Goal: Task Accomplishment & Management: Manage account settings

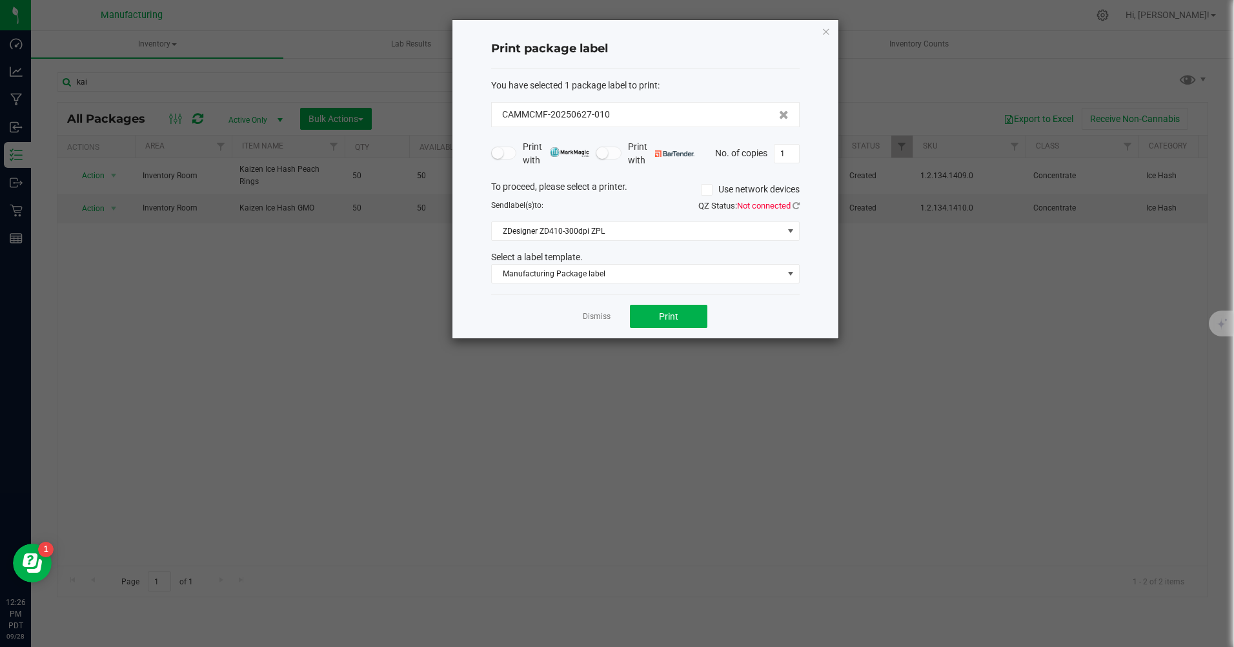
click at [827, 30] on icon "button" at bounding box center [825, 30] width 9 height 15
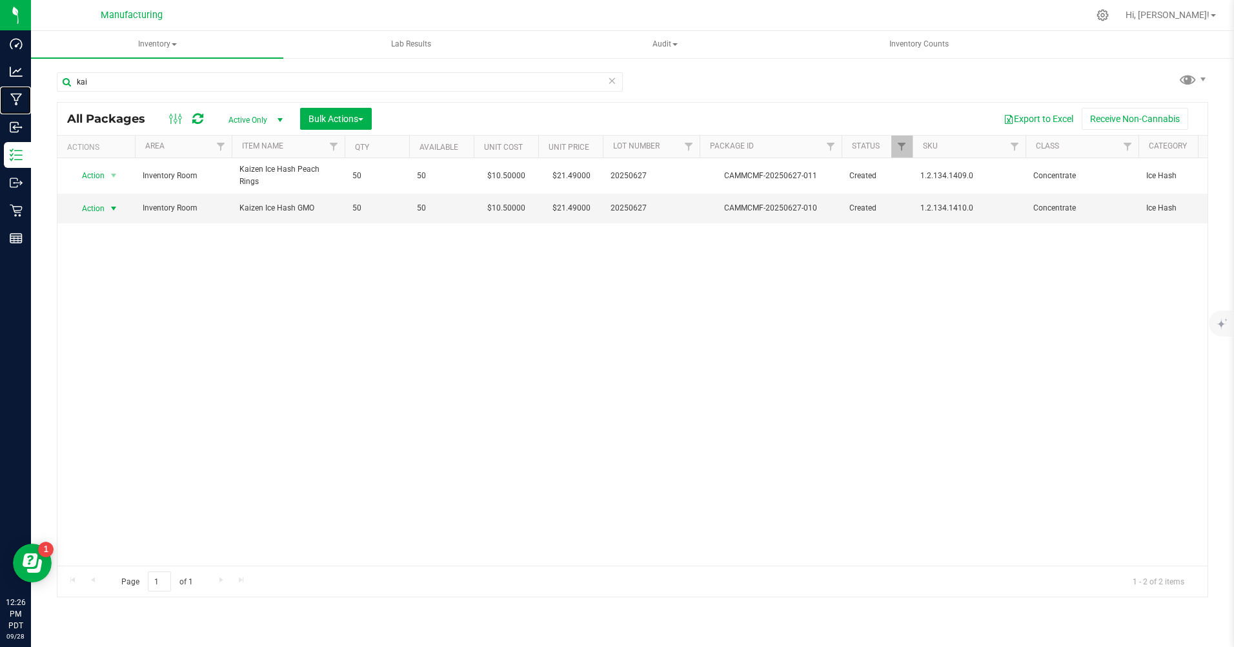
click at [0, 0] on p "Manufacturing" at bounding box center [0, 0] width 0 height 0
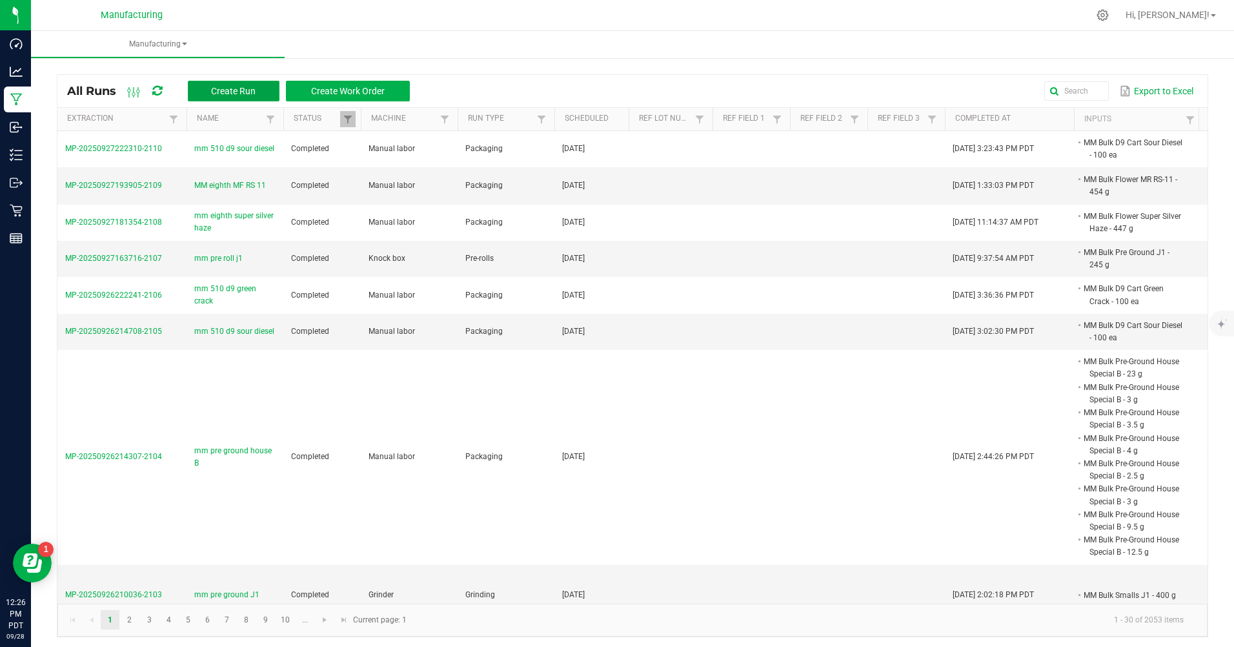
click at [225, 92] on span "Create Run" at bounding box center [233, 91] width 45 height 10
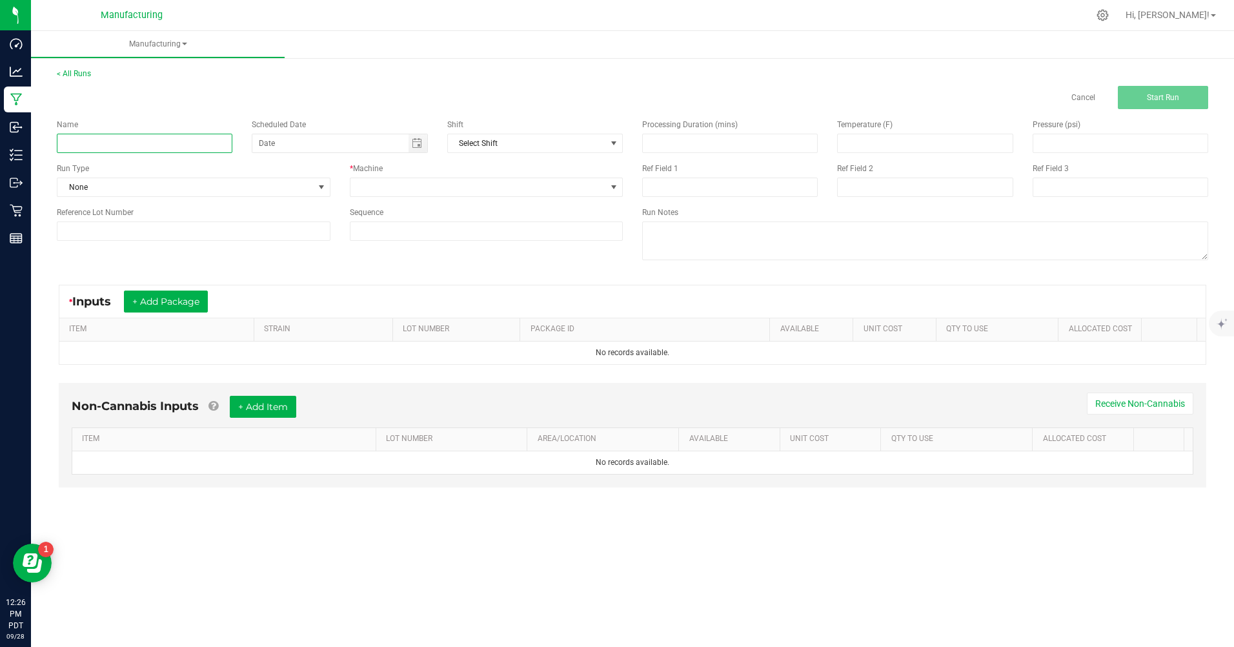
click at [109, 141] on input at bounding box center [145, 143] width 176 height 19
type input "mm ENF gram Hash"
click at [130, 187] on span "None" at bounding box center [185, 187] width 256 height 18
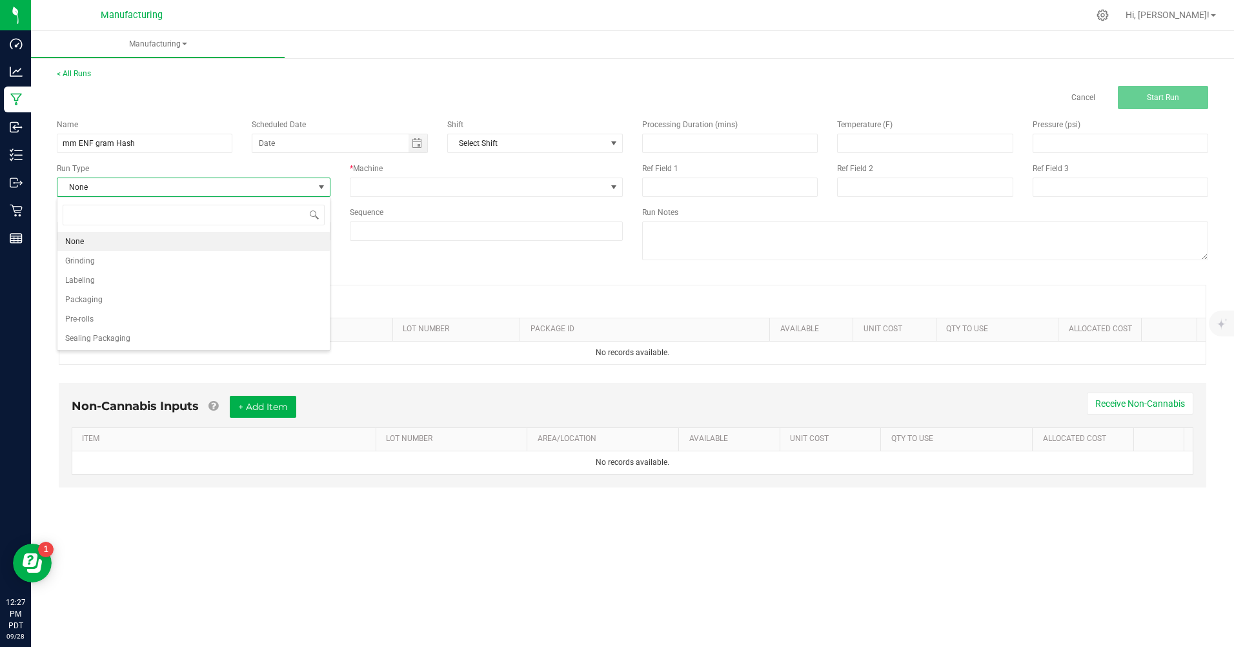
scroll to position [19, 273]
click at [114, 303] on li "Packaging" at bounding box center [193, 299] width 272 height 19
click at [419, 140] on span "Toggle calendar" at bounding box center [417, 143] width 10 height 10
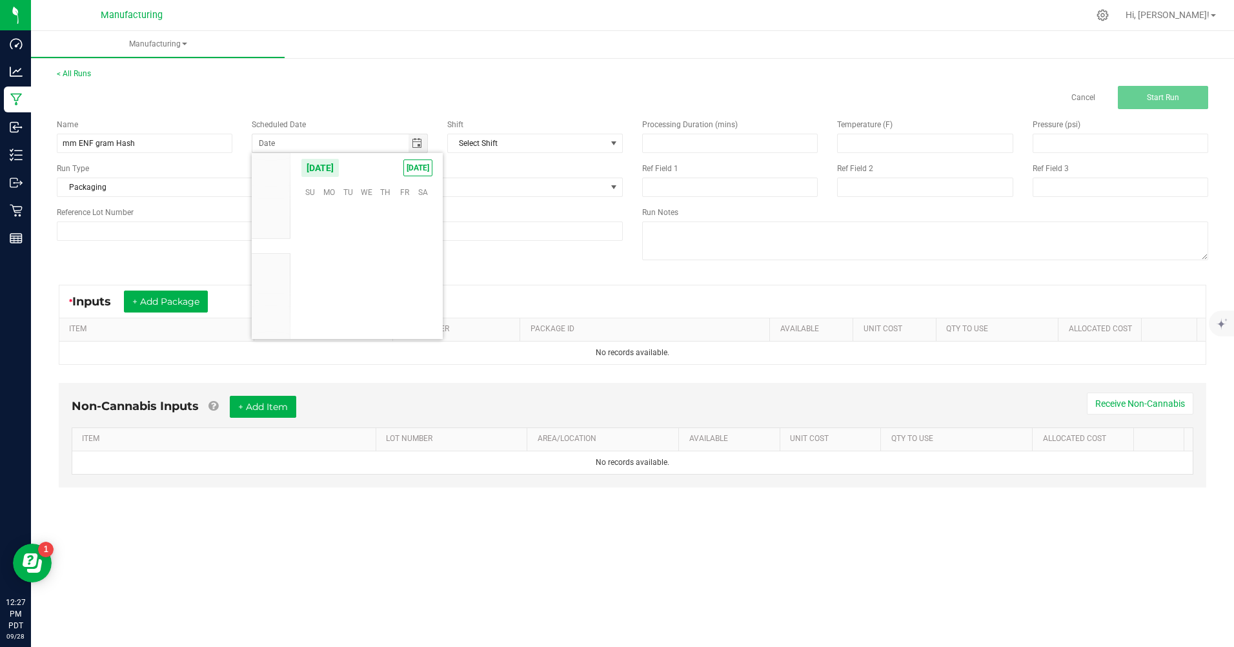
scroll to position [209322, 0]
click at [413, 170] on span "[DATE]" at bounding box center [417, 167] width 29 height 17
type input "[DATE]"
click at [418, 188] on span at bounding box center [478, 187] width 256 height 18
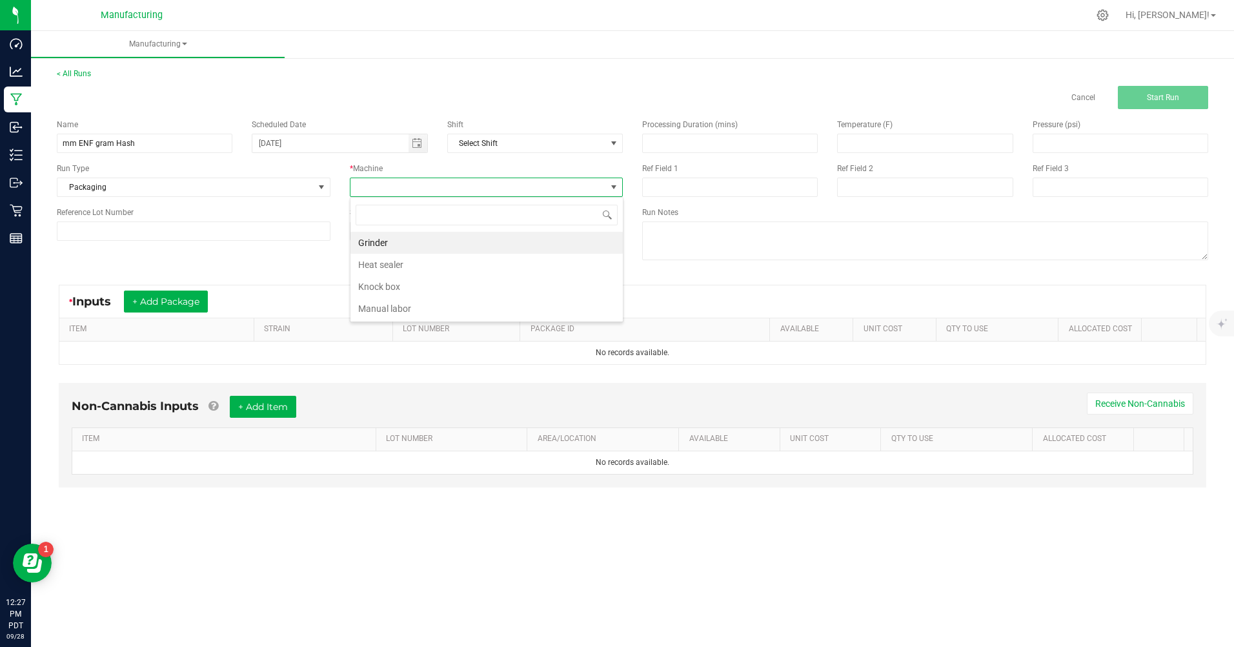
scroll to position [19, 273]
click at [394, 311] on li "Manual labor" at bounding box center [486, 308] width 272 height 22
click at [174, 296] on button "+ Add Package" at bounding box center [166, 301] width 84 height 22
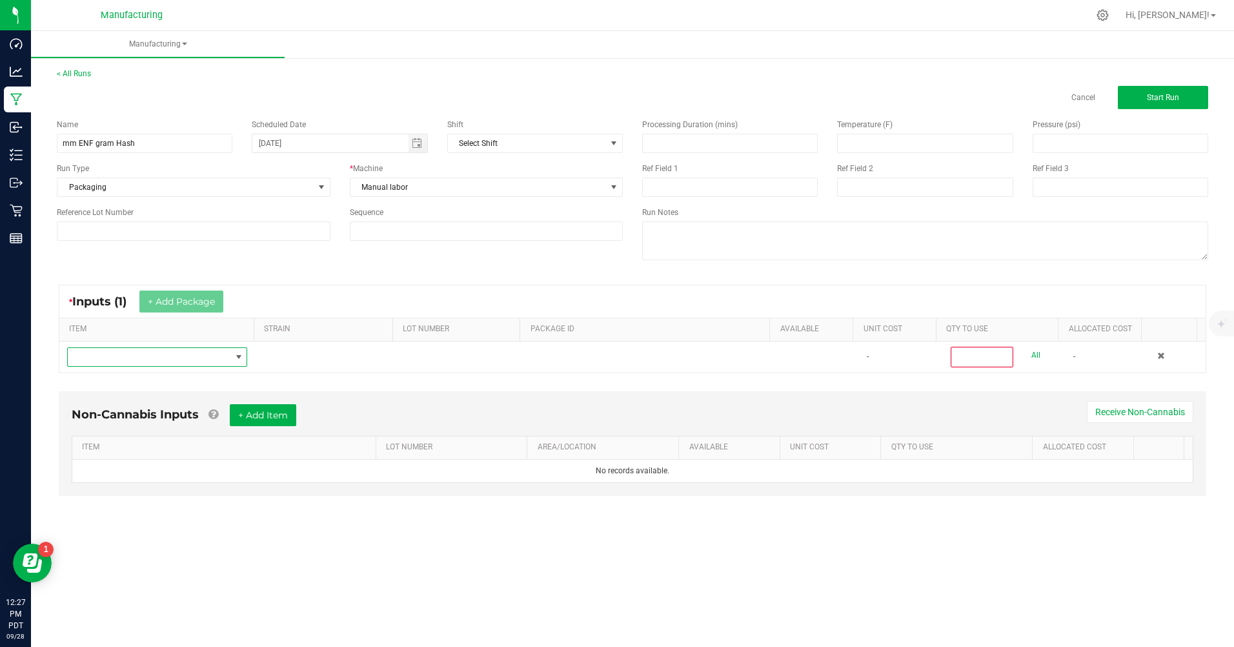
click at [151, 359] on span "NO DATA FOUND" at bounding box center [149, 357] width 163 height 18
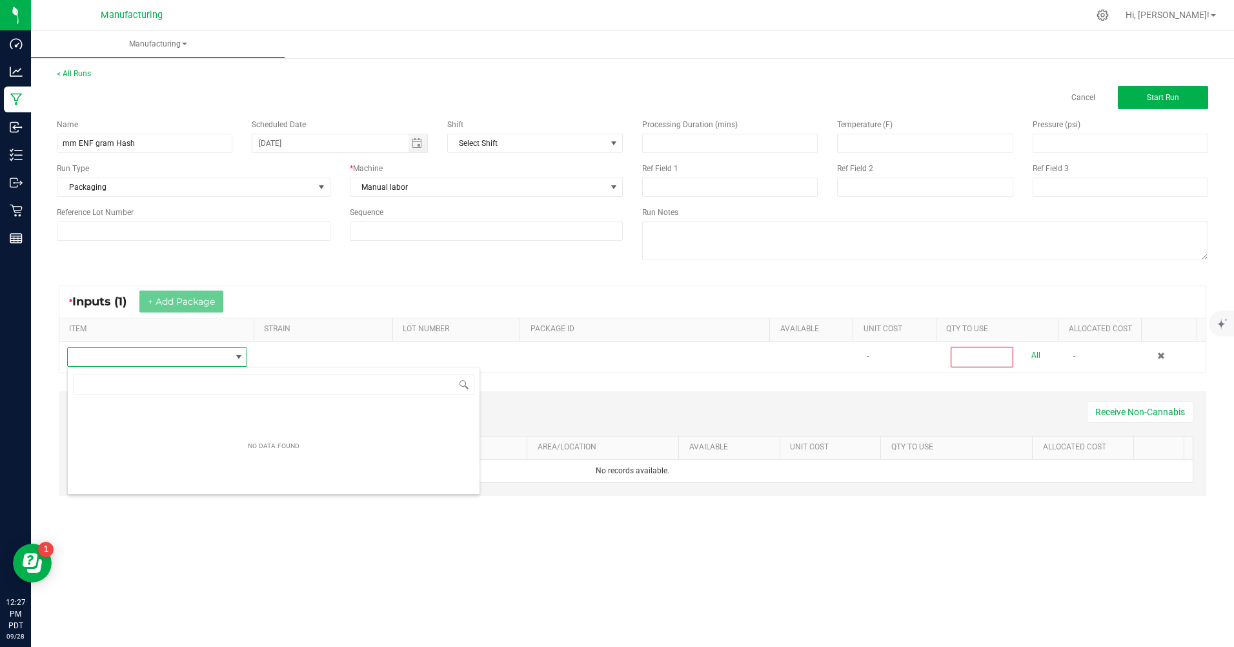
scroll to position [19, 179]
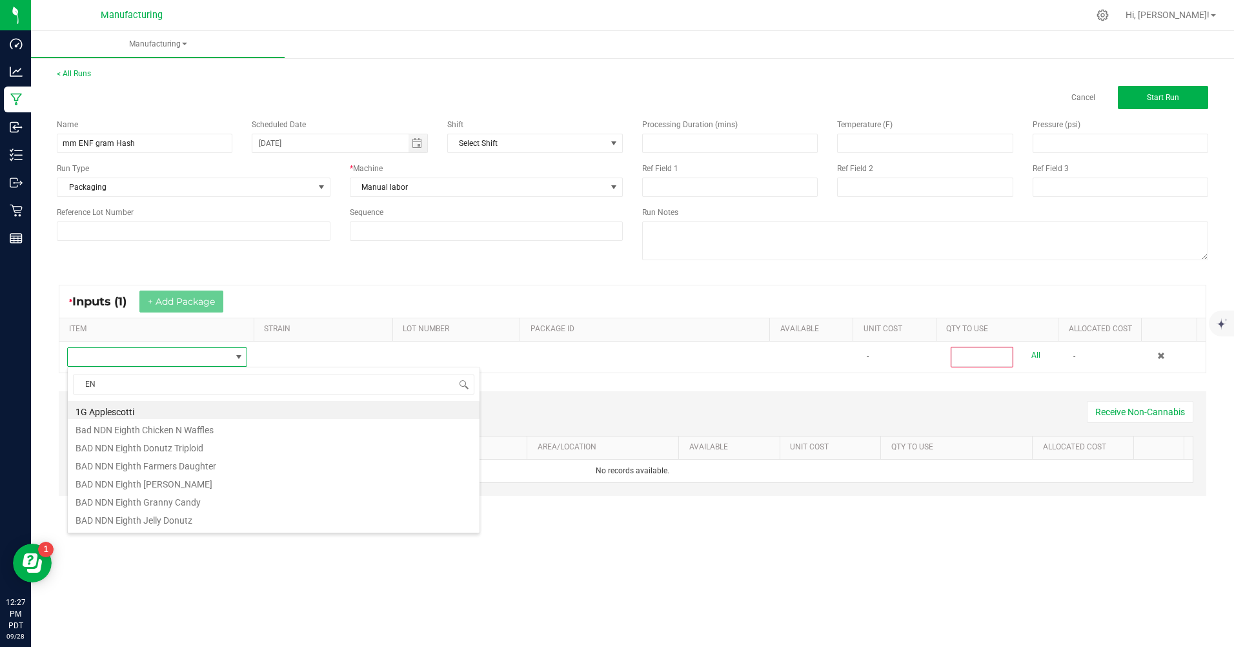
type input "ENF"
click at [165, 487] on li "ENF Promo Snowcicle Bubble hash" at bounding box center [274, 485] width 412 height 18
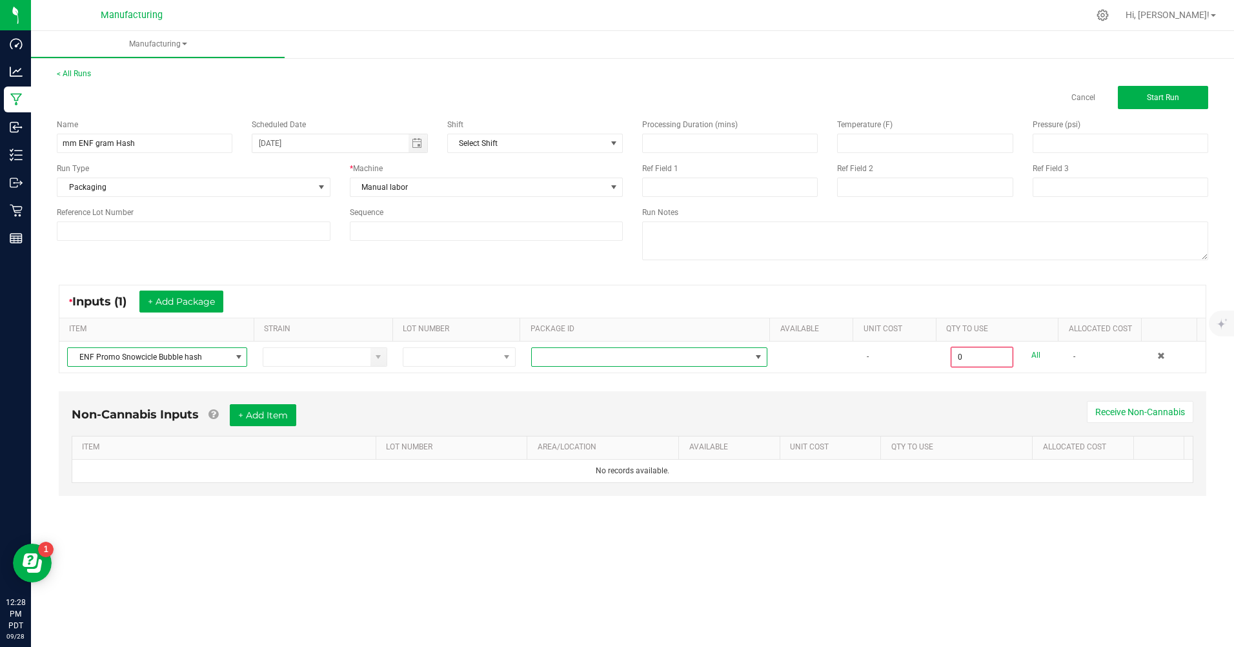
click at [547, 362] on span at bounding box center [641, 357] width 219 height 18
click at [578, 414] on li "CAMMCMF-20250725-018" at bounding box center [644, 412] width 233 height 22
type input "0 ea"
click at [201, 358] on span "ENF Promo Snowcicle Bubble hash" at bounding box center [149, 357] width 163 height 18
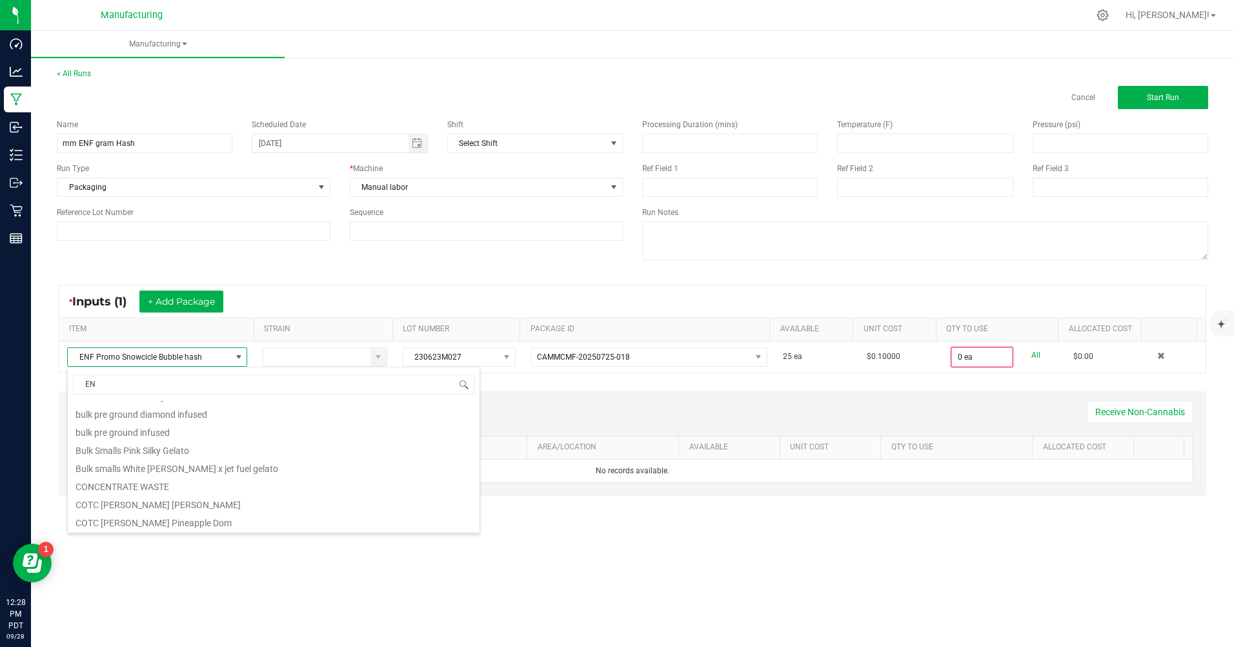
scroll to position [0, 0]
type input "ENF"
click at [139, 501] on li "ENF Snowcicle Bubble hash" at bounding box center [274, 503] width 412 height 18
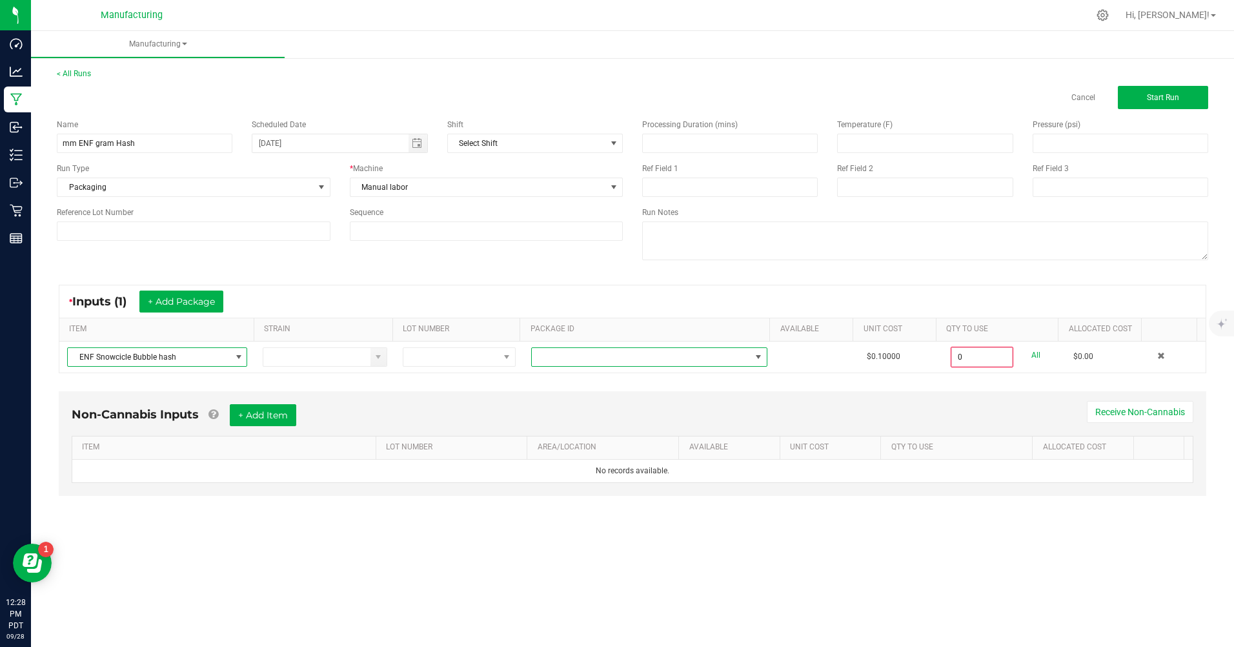
click at [546, 357] on span at bounding box center [641, 357] width 219 height 18
click at [586, 411] on li "CAMMCMF-20250709-009" at bounding box center [644, 412] width 233 height 22
click at [630, 359] on span "CAMMCMF-20250709-009" at bounding box center [641, 357] width 219 height 18
click at [633, 410] on li "CAMMCMF-20250725-017" at bounding box center [644, 412] width 233 height 22
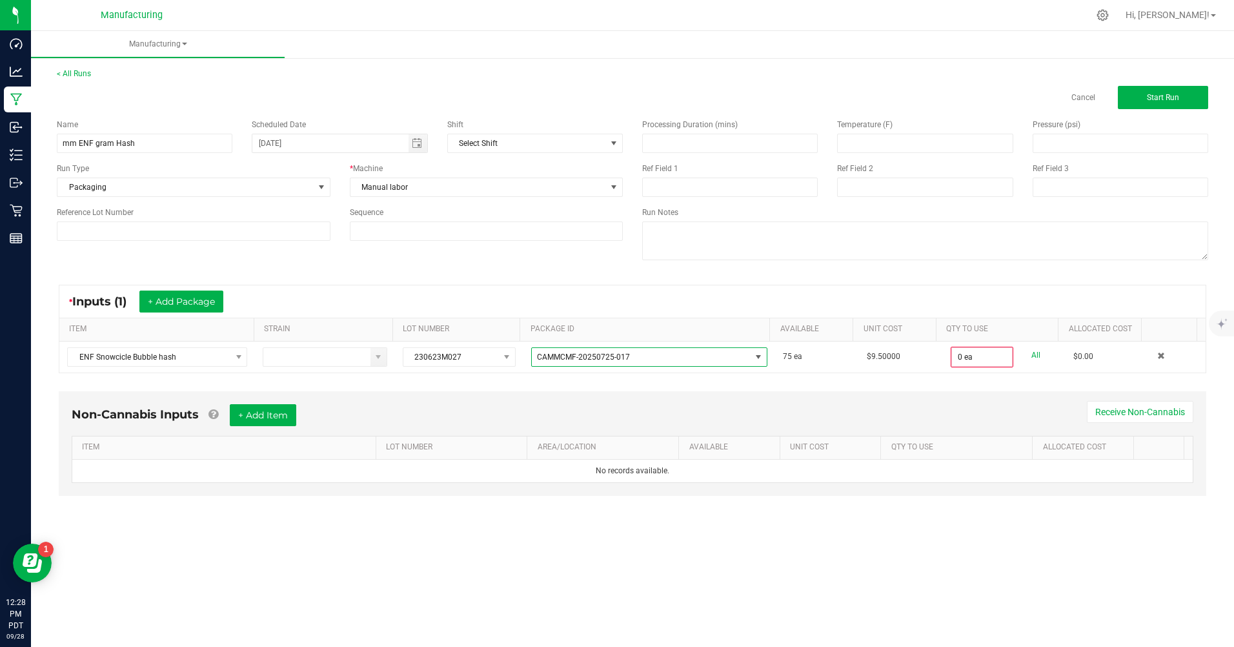
click at [629, 357] on span "CAMMCMF-20250725-017" at bounding box center [641, 357] width 219 height 18
click at [203, 357] on span "ENF Snowcicle Bubble hash" at bounding box center [149, 357] width 163 height 18
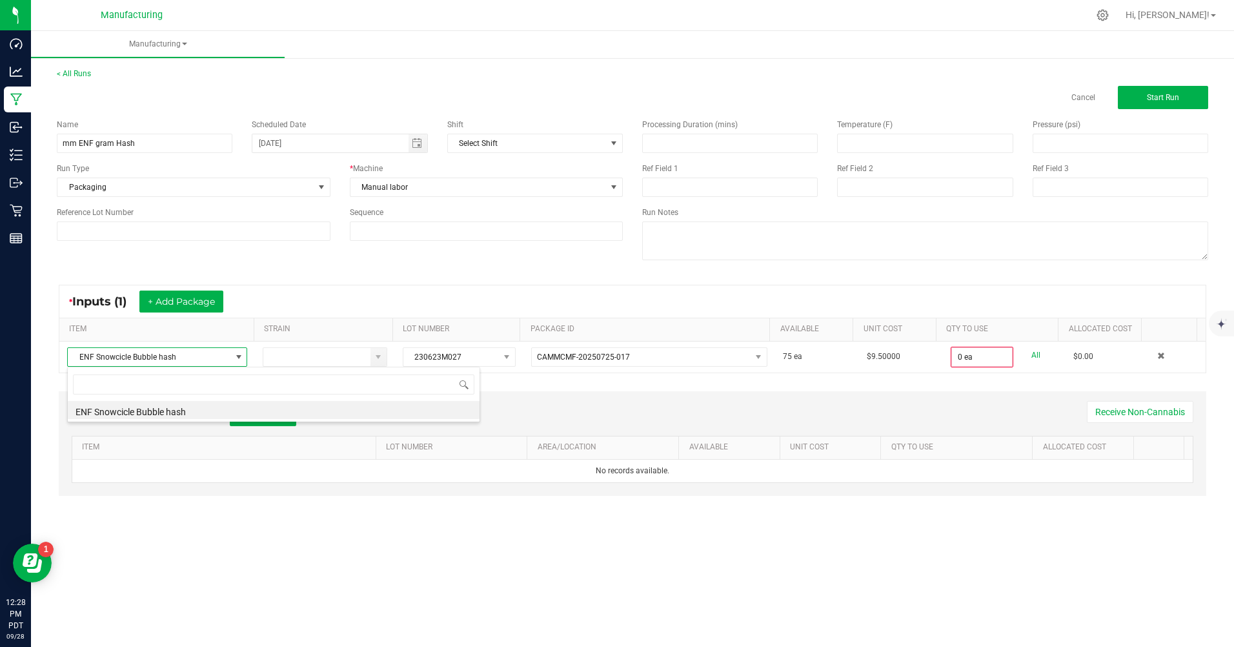
scroll to position [19, 179]
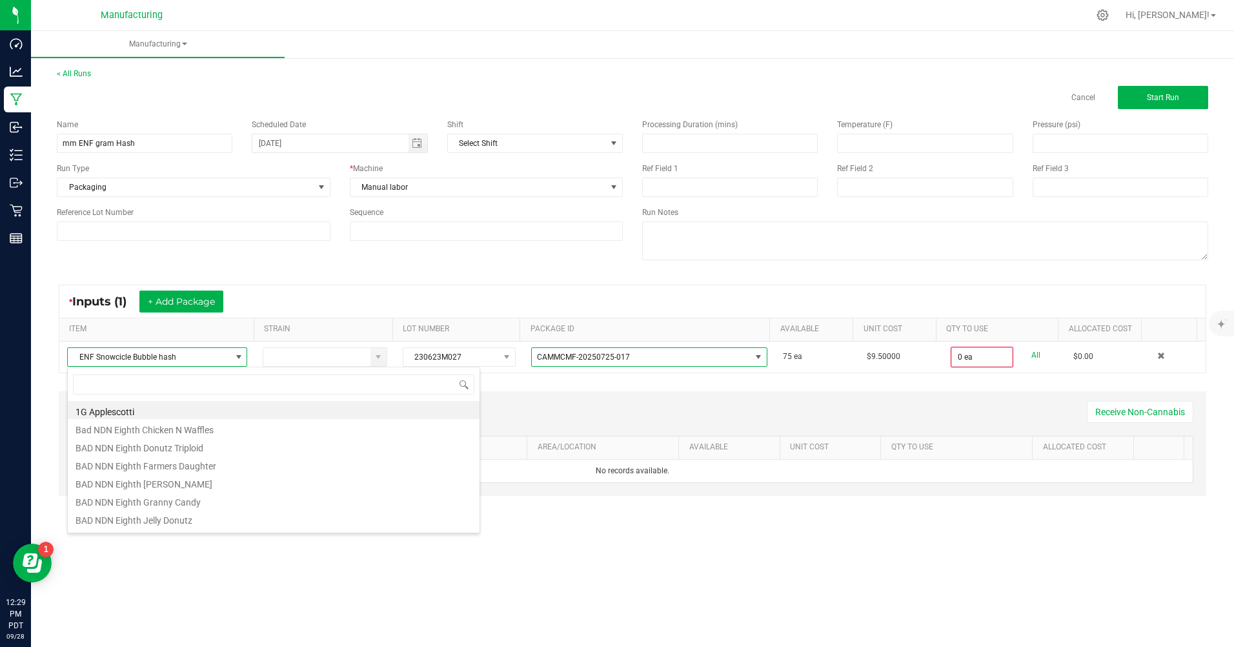
click at [637, 357] on span "CAMMCMF-20250725-017" at bounding box center [641, 357] width 219 height 18
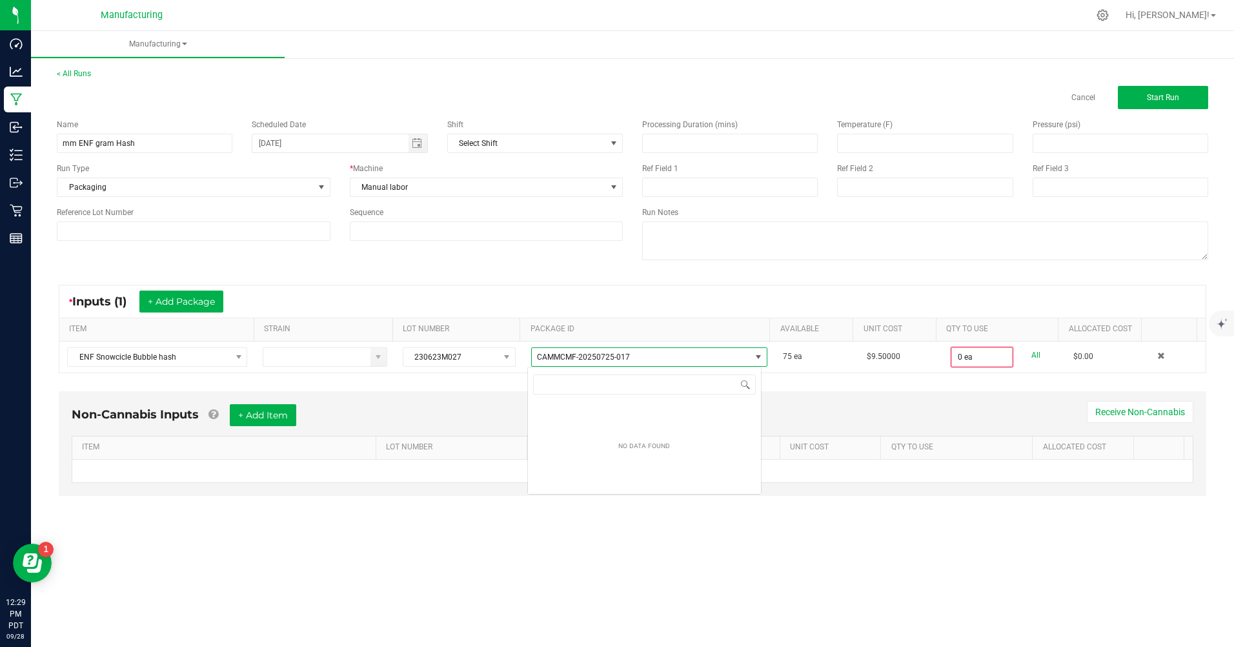
scroll to position [19, 234]
click at [635, 356] on span "CAMMCMF-20250725-017" at bounding box center [641, 357] width 219 height 18
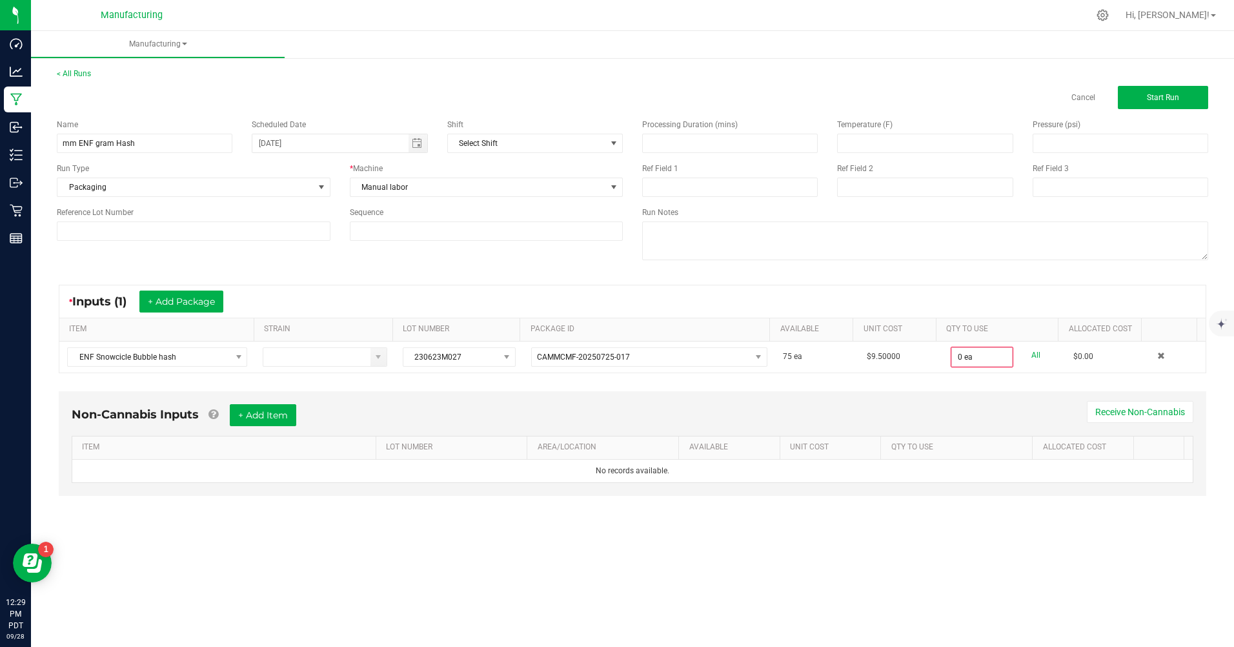
click at [487, 391] on div "Non-Cannabis Inputs + Add Item Receive Non-Cannabis ITEM LOT NUMBER AREA/LOCATI…" at bounding box center [632, 443] width 1147 height 105
click at [205, 353] on span "ENF Snowcicle Bubble hash" at bounding box center [149, 357] width 163 height 18
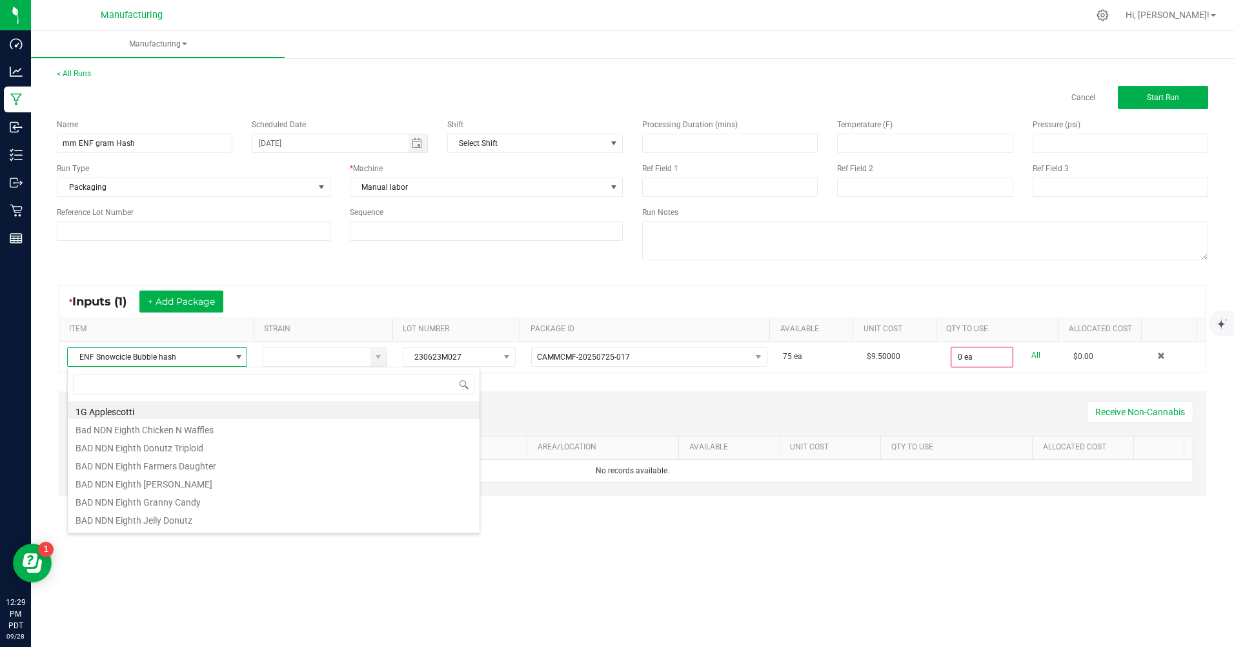
scroll to position [19, 179]
click at [177, 407] on li "1G Applescotti" at bounding box center [274, 410] width 412 height 18
type input "0"
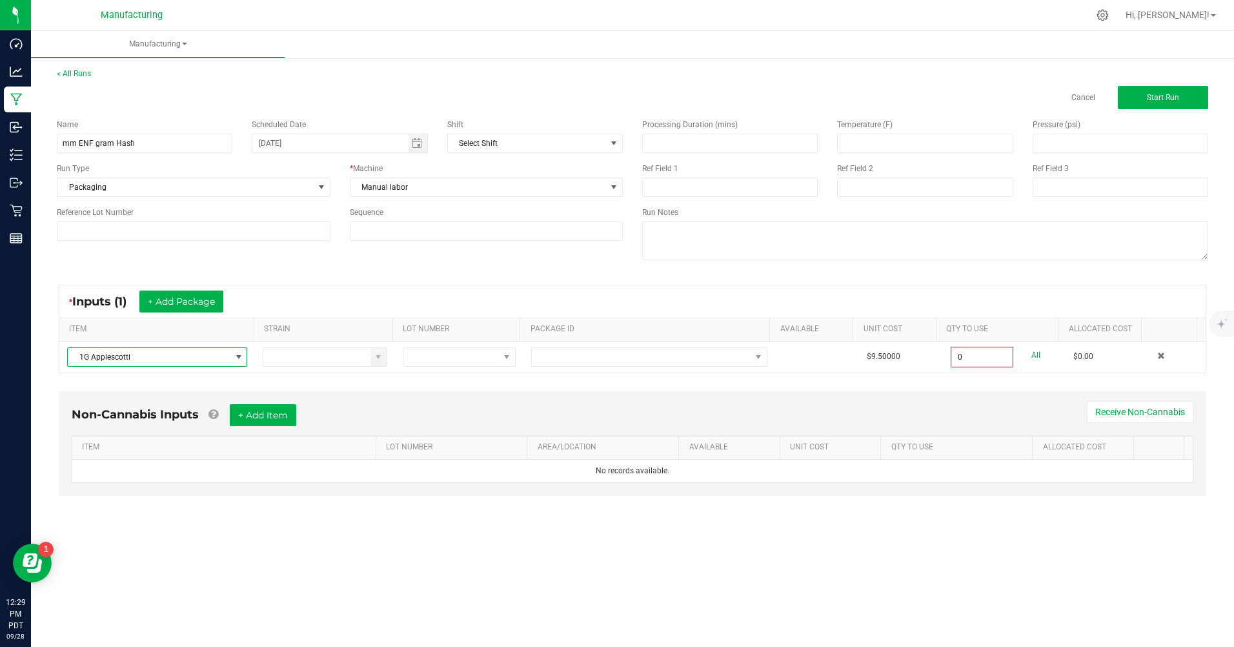
click at [167, 357] on span "1G Applescotti" at bounding box center [149, 357] width 163 height 18
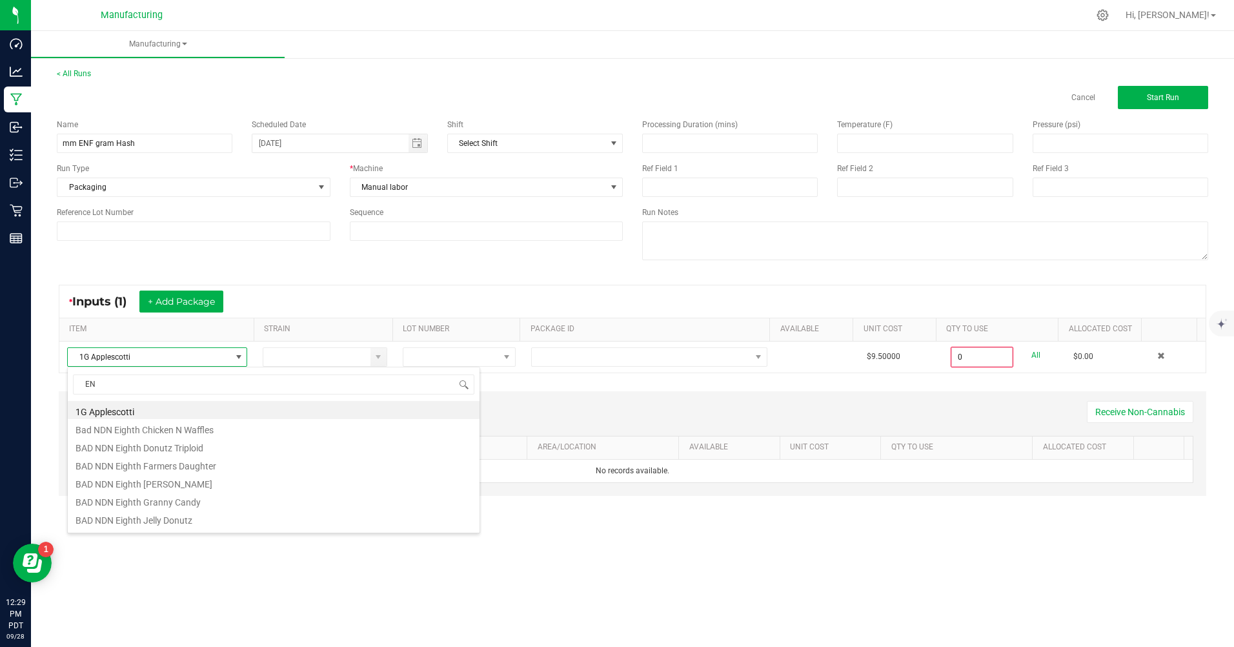
type input "ENF"
click at [143, 501] on li "ENF Snowcicle Bubble hash" at bounding box center [274, 503] width 412 height 18
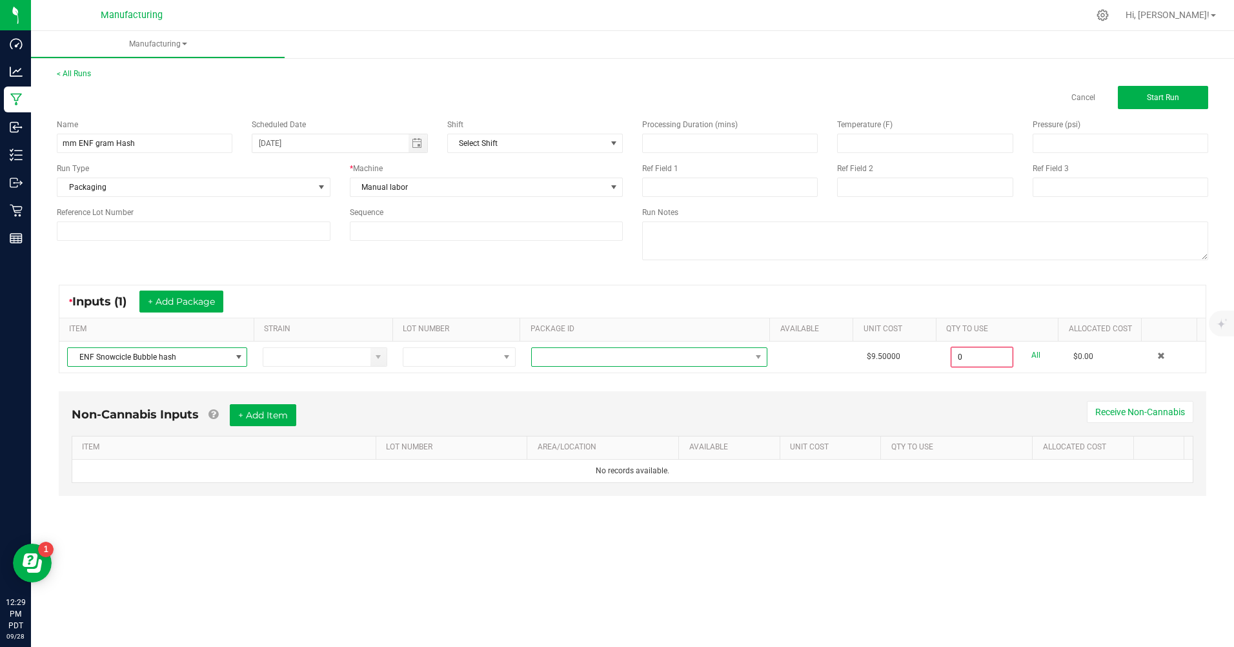
click at [539, 359] on span at bounding box center [641, 357] width 219 height 18
click at [559, 412] on li "CAMMCMF-20250709-009" at bounding box center [644, 412] width 233 height 22
click at [961, 357] on input "0" at bounding box center [982, 357] width 60 height 18
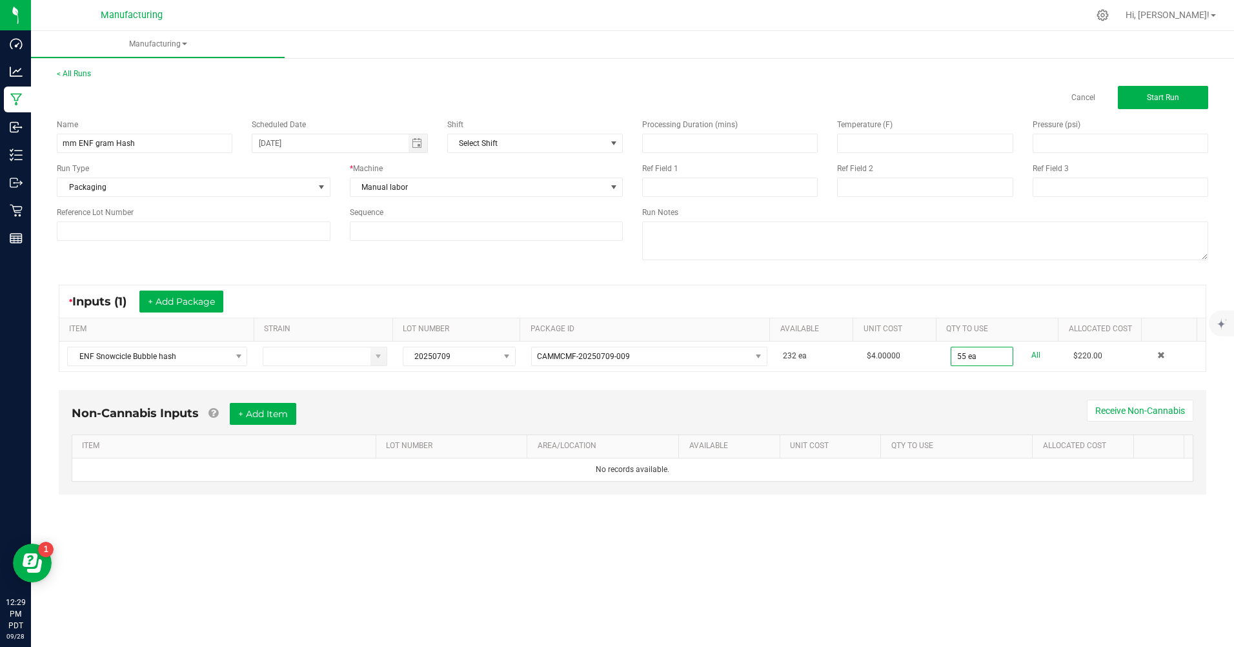
click at [1012, 388] on div "Non-Cannabis Inputs + Add Item Receive Non-Cannabis ITEM LOT NUMBER AREA/LOCATI…" at bounding box center [632, 451] width 1171 height 136
click at [971, 355] on input "55" at bounding box center [981, 356] width 61 height 18
type input "0"
click at [176, 357] on span "ENF Snowcicle Bubble hash" at bounding box center [149, 357] width 163 height 18
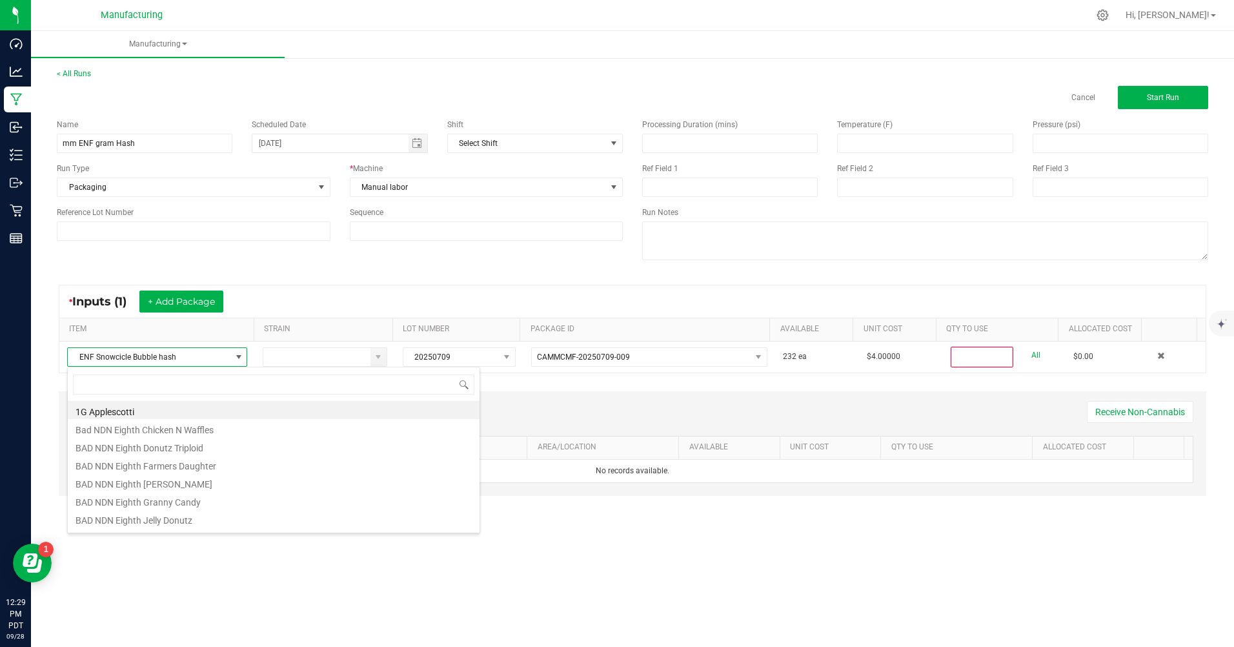
scroll to position [19, 179]
click at [1091, 101] on link "Cancel" at bounding box center [1083, 97] width 24 height 11
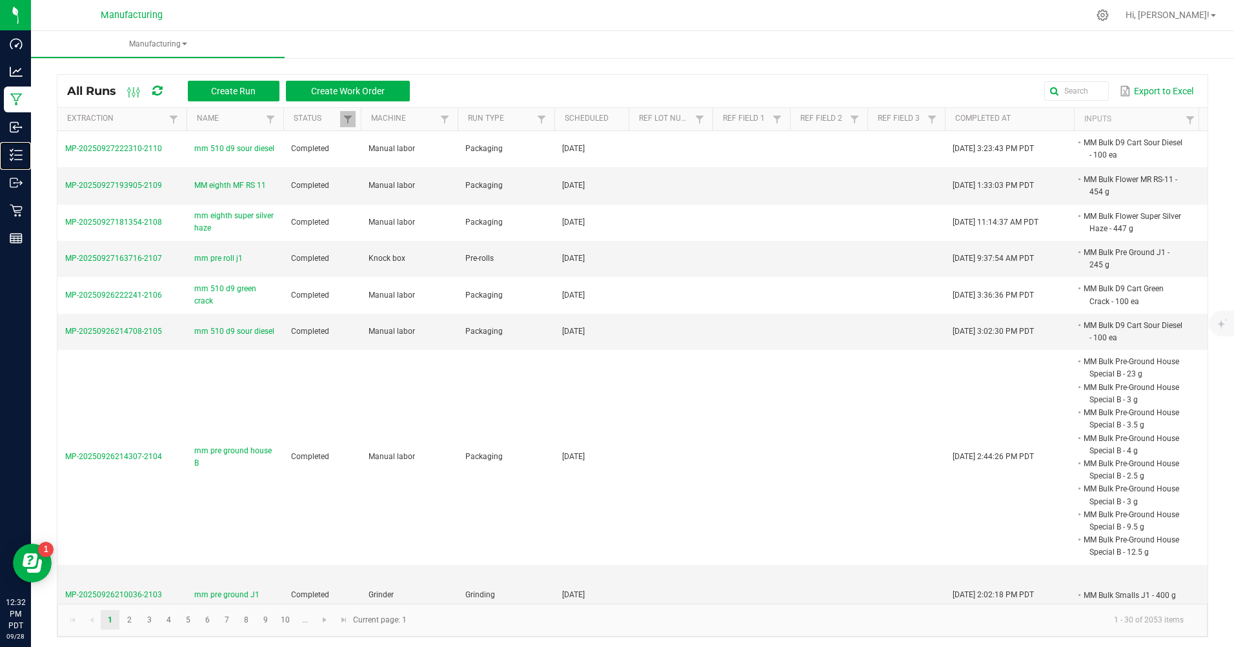
click at [0, 0] on p "Inventory" at bounding box center [0, 0] width 0 height 0
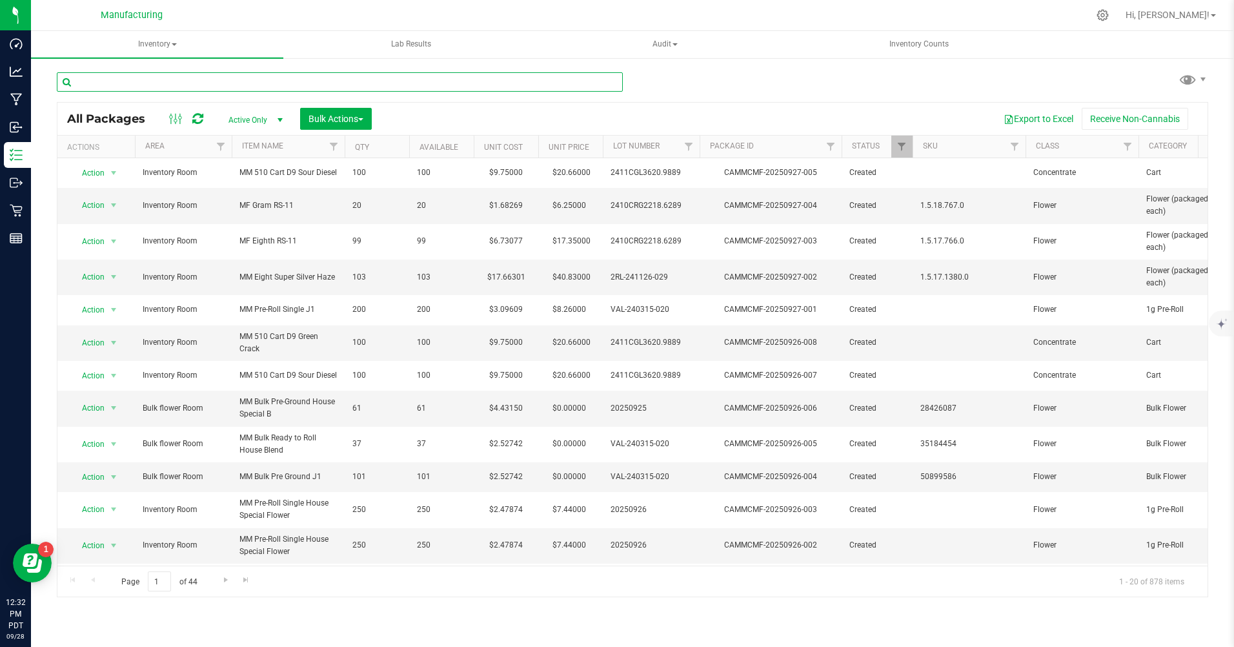
click at [114, 83] on input "text" at bounding box center [340, 81] width 566 height 19
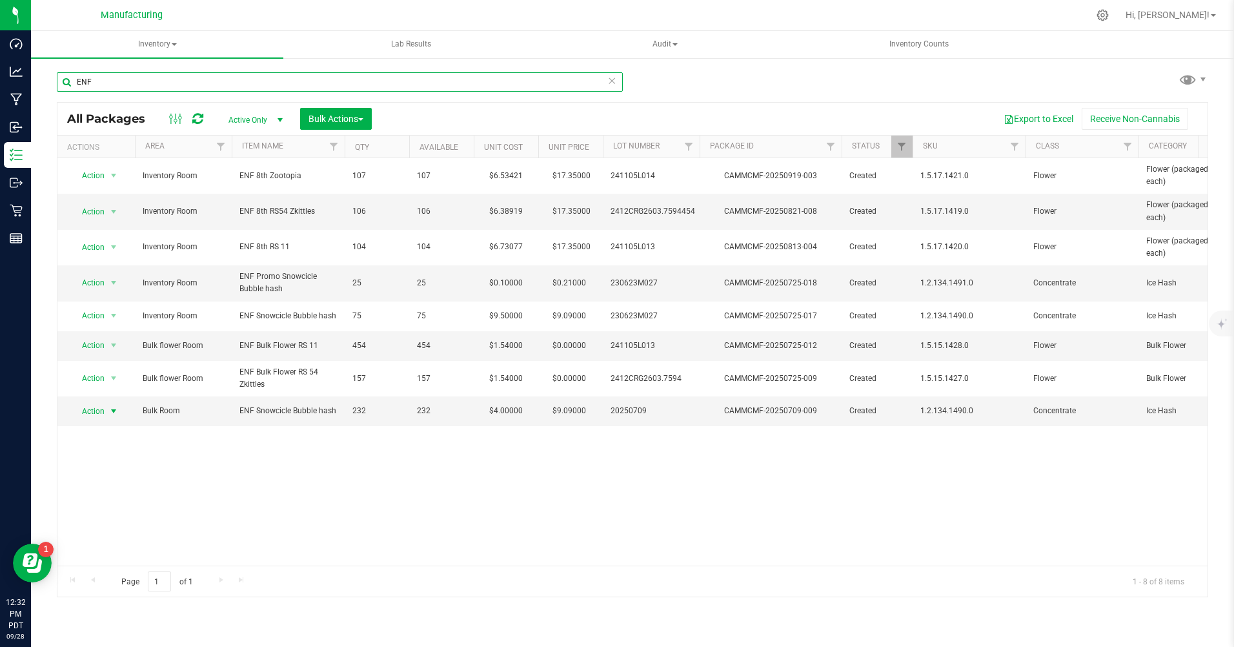
type input "ENF"
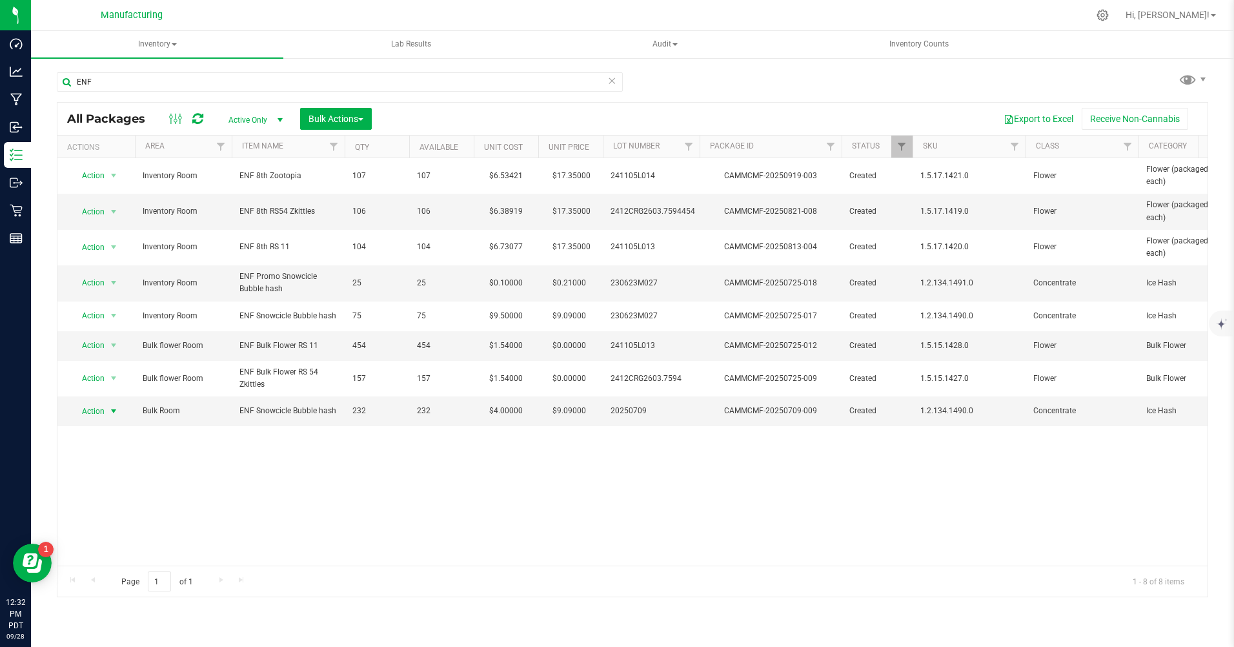
click at [95, 412] on span "Action" at bounding box center [87, 411] width 35 height 18
click at [110, 452] on li "Create package" at bounding box center [112, 451] width 83 height 19
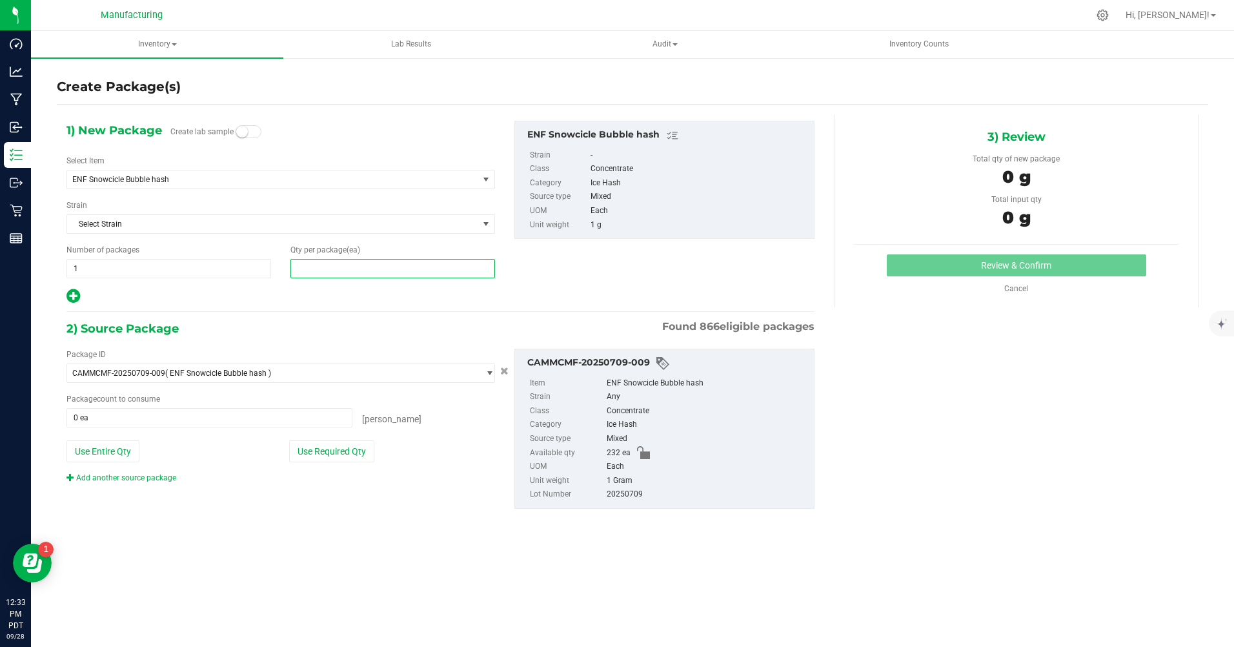
click at [310, 267] on span at bounding box center [392, 268] width 205 height 19
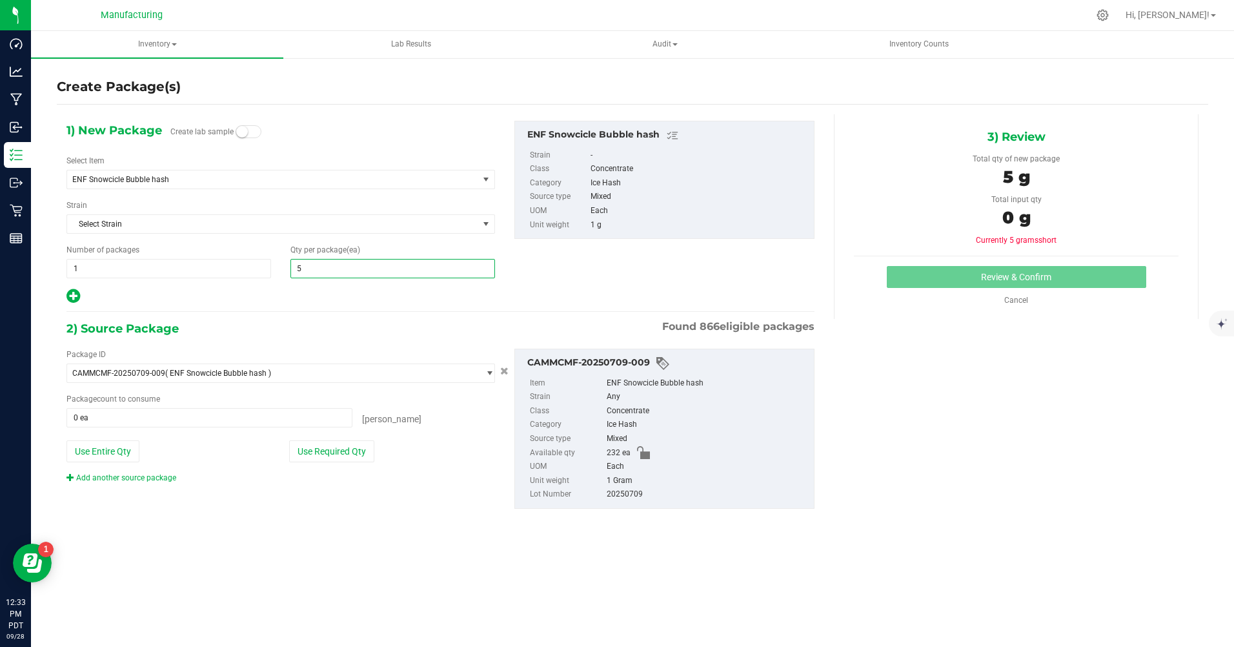
type input "50"
click at [268, 294] on div at bounding box center [280, 296] width 428 height 17
click at [74, 298] on icon at bounding box center [73, 296] width 14 height 16
type input "50"
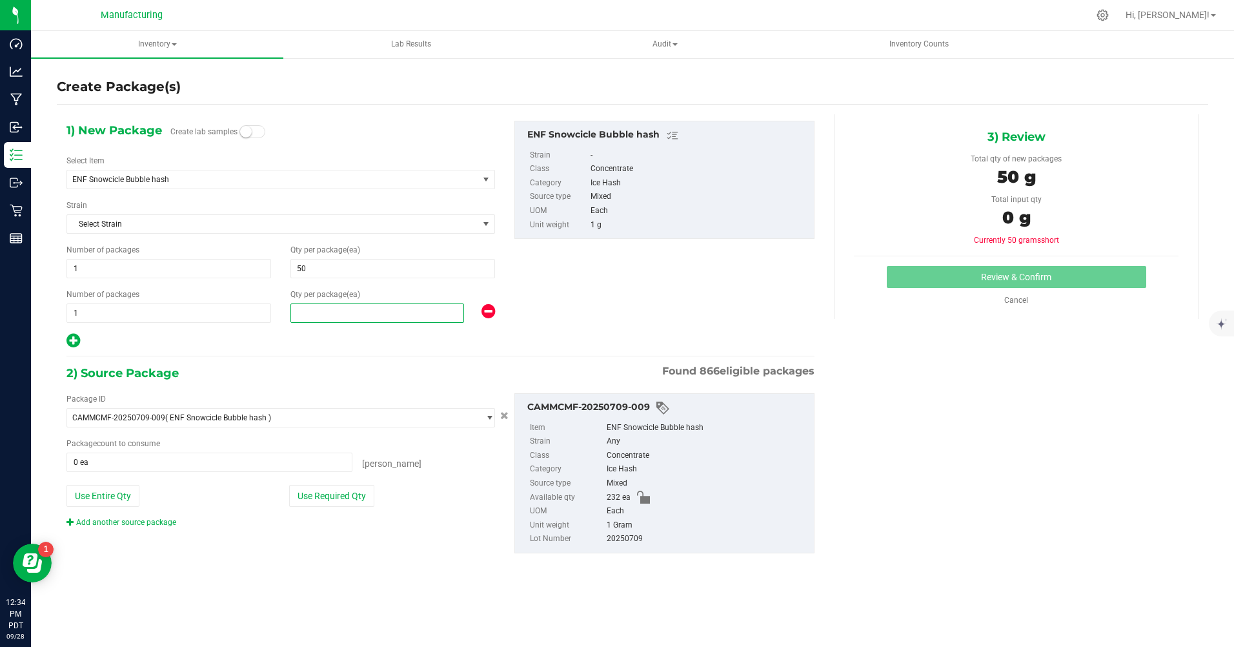
click at [304, 313] on span at bounding box center [377, 312] width 174 height 19
type input "182"
click at [0, 0] on p "Manufacturing" at bounding box center [0, 0] width 0 height 0
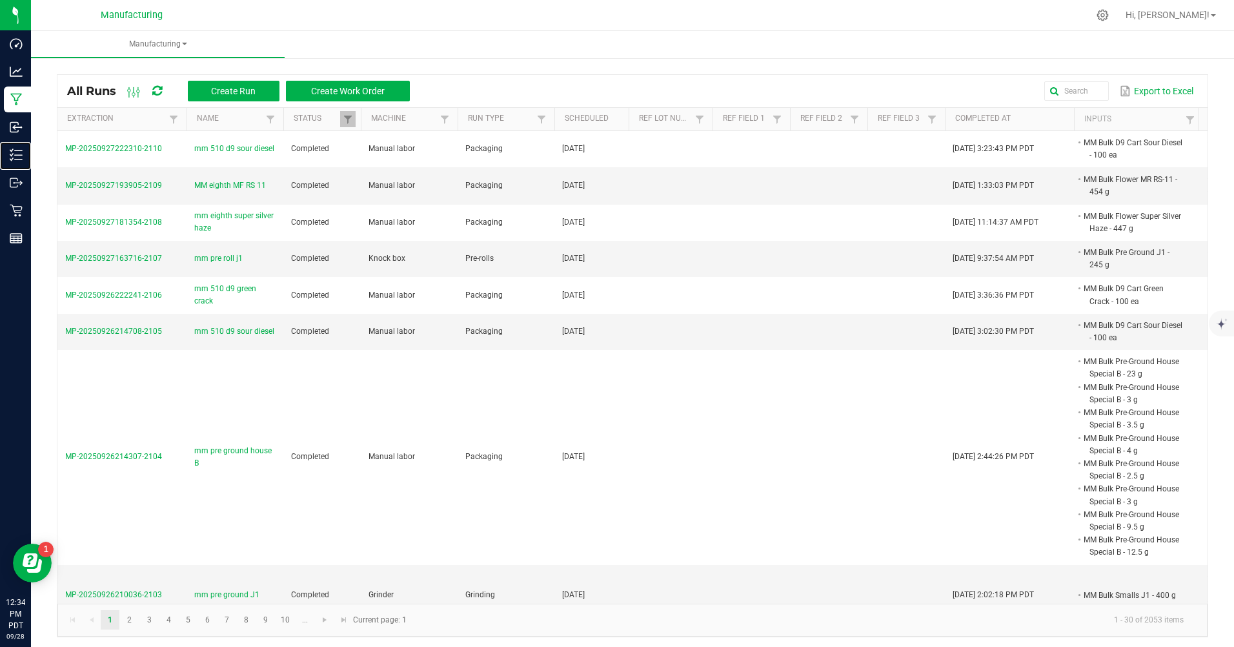
click at [0, 0] on p "Inventory" at bounding box center [0, 0] width 0 height 0
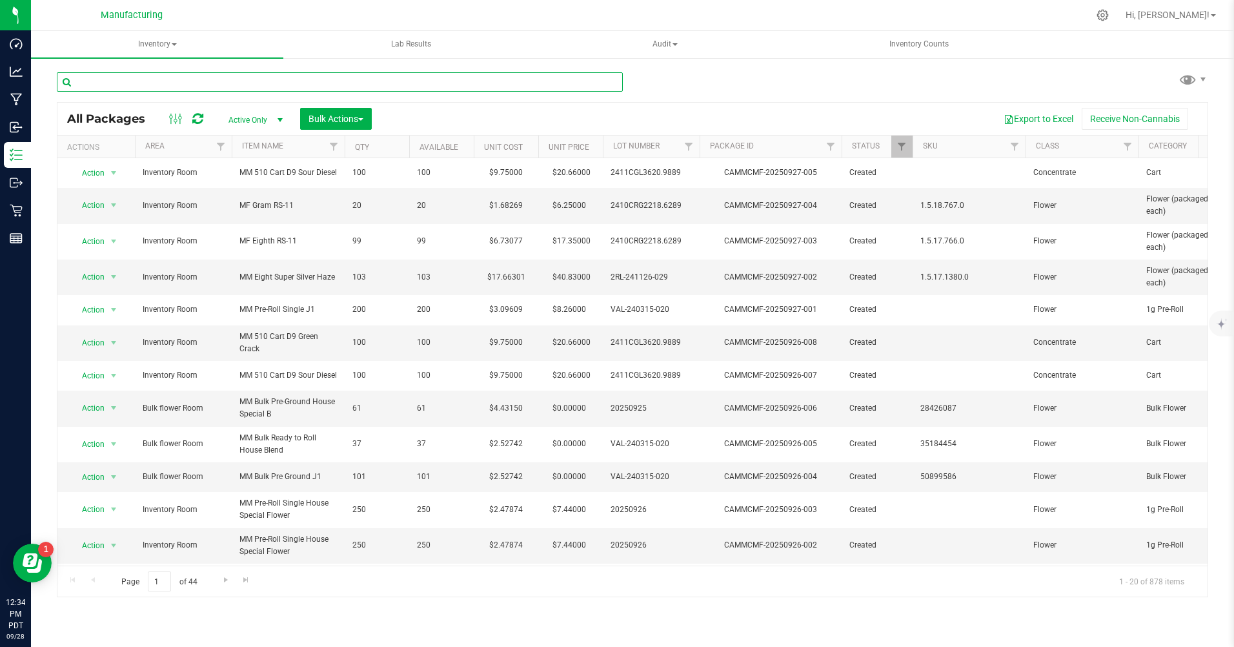
click at [130, 81] on input "text" at bounding box center [340, 81] width 566 height 19
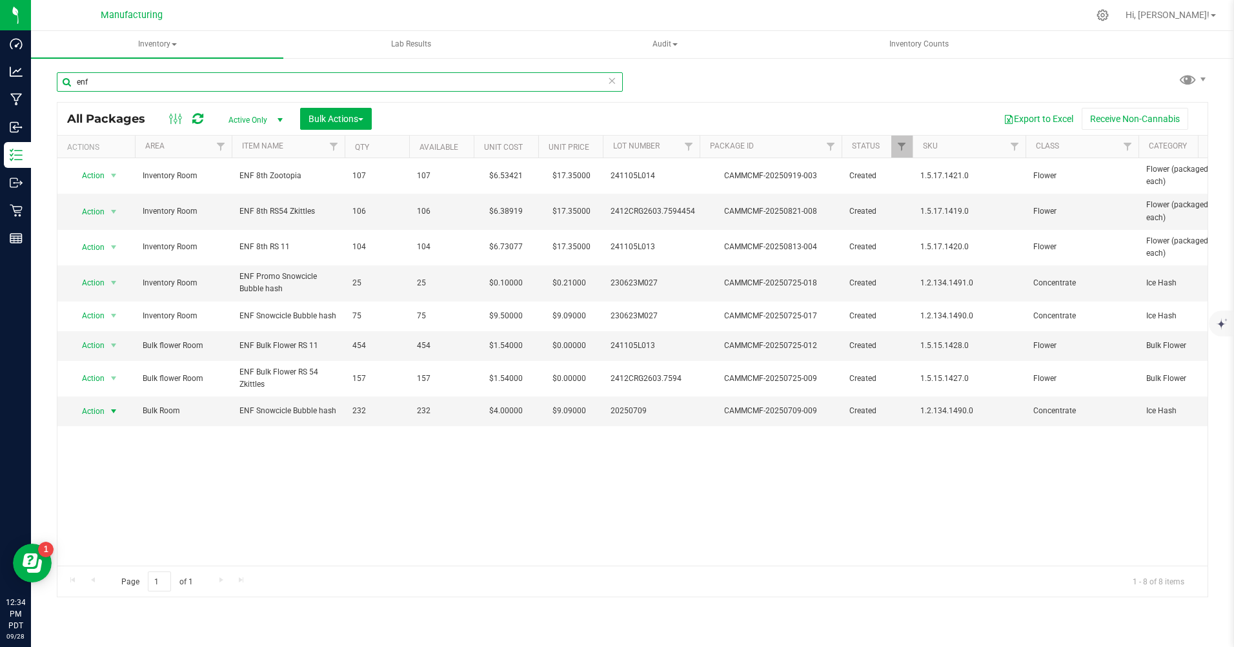
type input "enf"
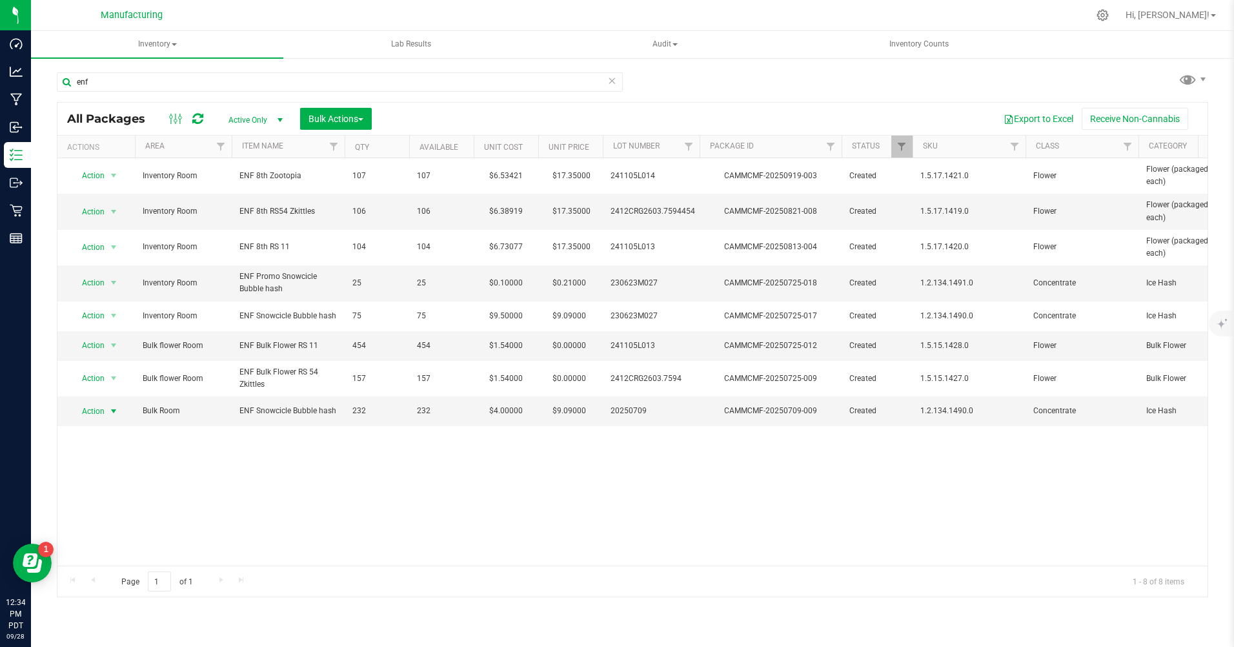
click at [97, 408] on span "Action" at bounding box center [87, 411] width 35 height 18
click at [91, 454] on li "Create package" at bounding box center [112, 451] width 83 height 19
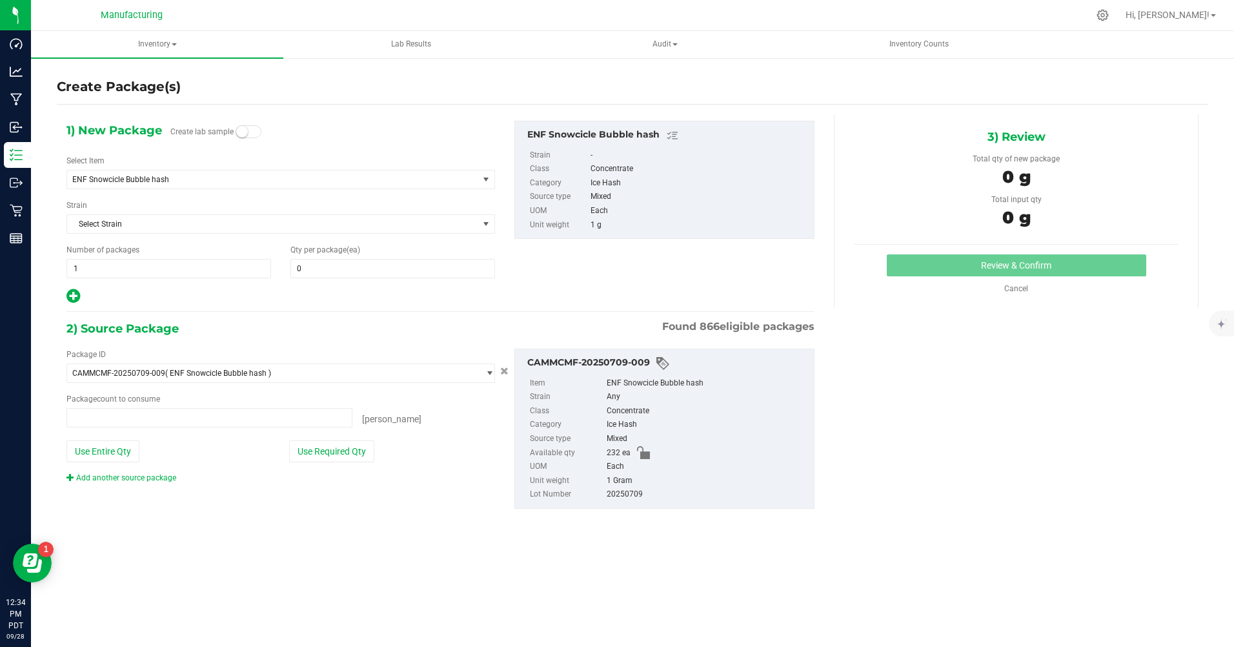
type input "0 ea"
click at [309, 270] on span at bounding box center [392, 268] width 205 height 19
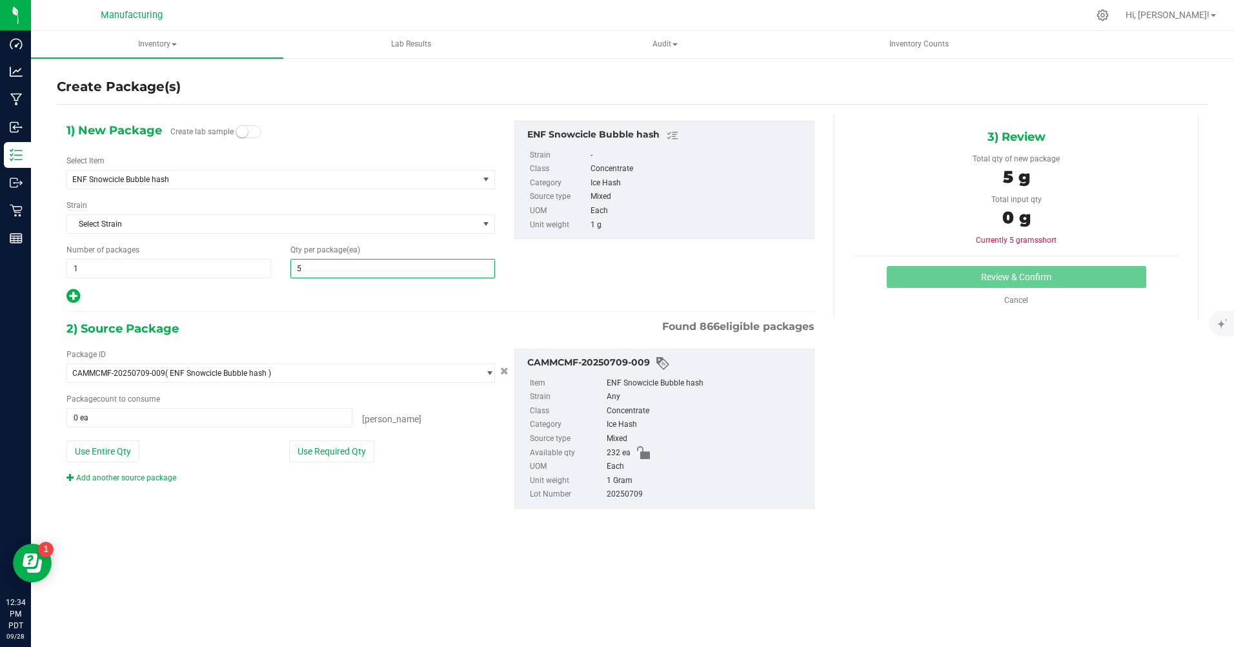
type input "50"
click at [284, 288] on div at bounding box center [280, 296] width 428 height 17
click at [72, 294] on icon at bounding box center [73, 296] width 14 height 16
type input "50"
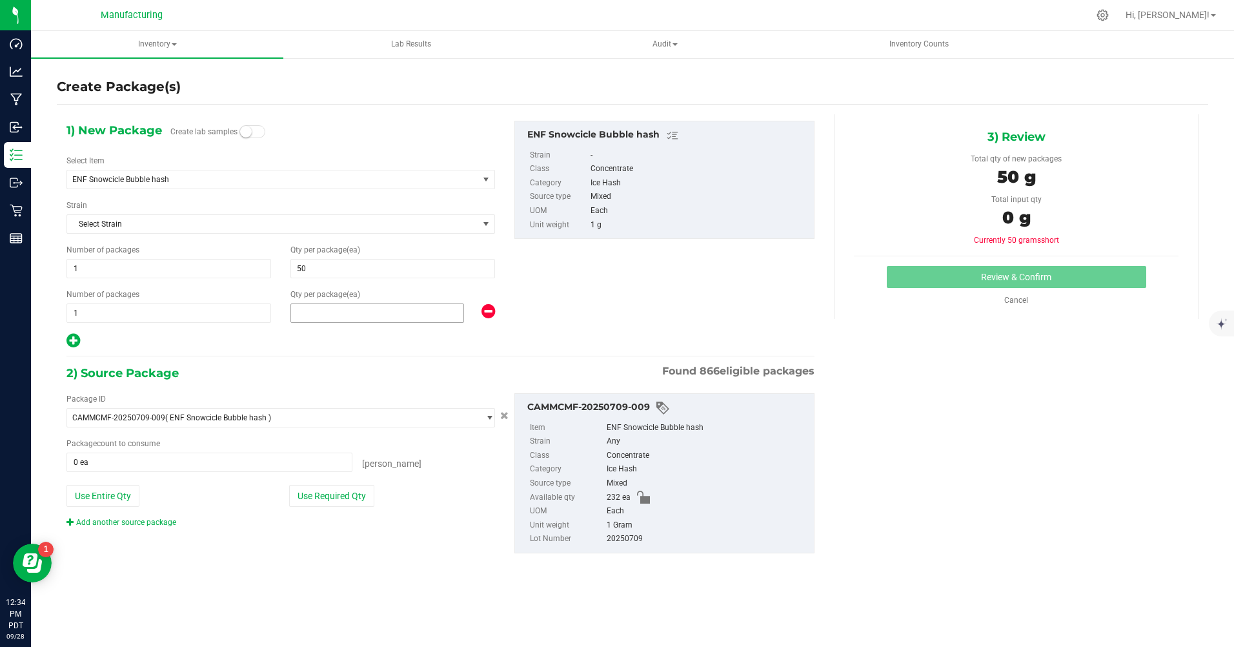
click at [309, 310] on span at bounding box center [377, 312] width 174 height 19
type input "182"
click at [330, 498] on button "Use Required Qty" at bounding box center [331, 496] width 85 height 22
type input "232 ea"
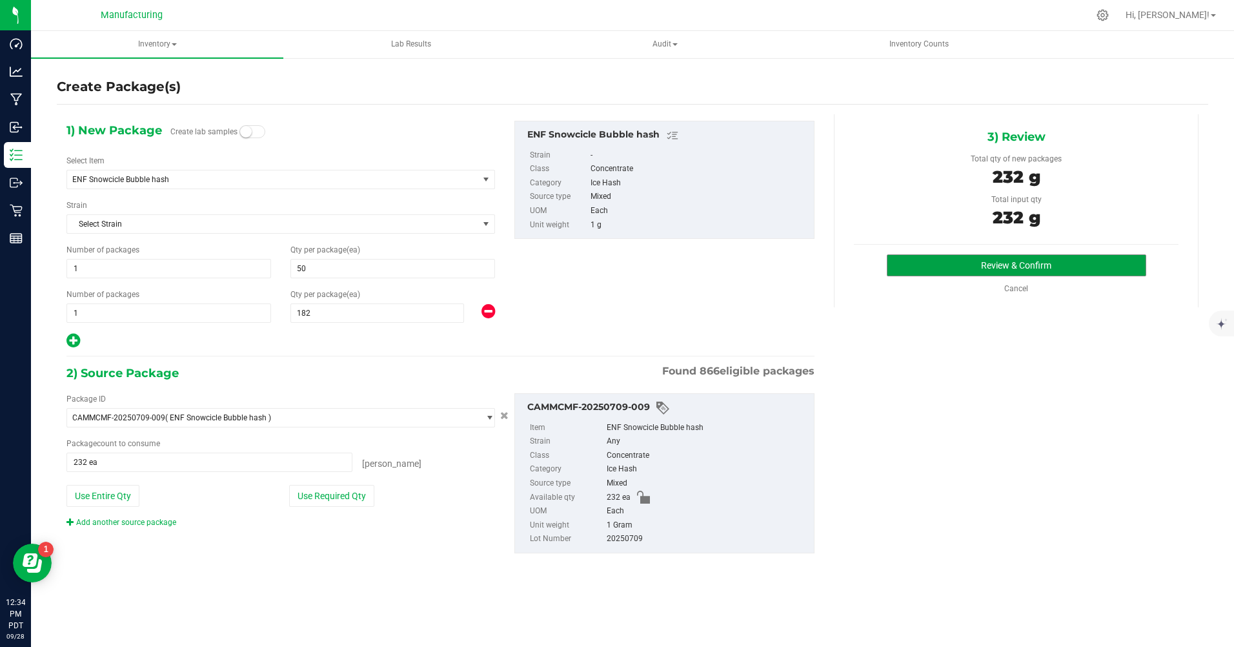
click at [954, 255] on button "Review & Confirm" at bounding box center [1016, 265] width 259 height 22
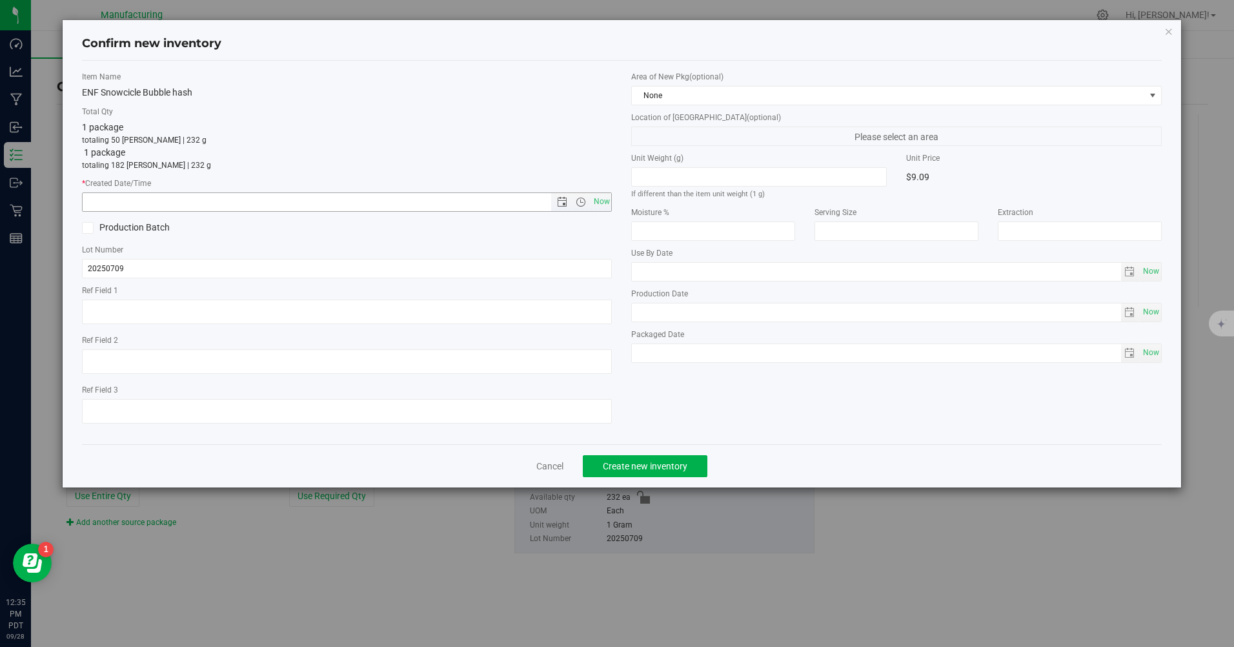
click at [602, 205] on span "Now" at bounding box center [601, 201] width 22 height 19
type input "[DATE] 12:35 PM"
click at [686, 96] on span "None" at bounding box center [888, 95] width 512 height 18
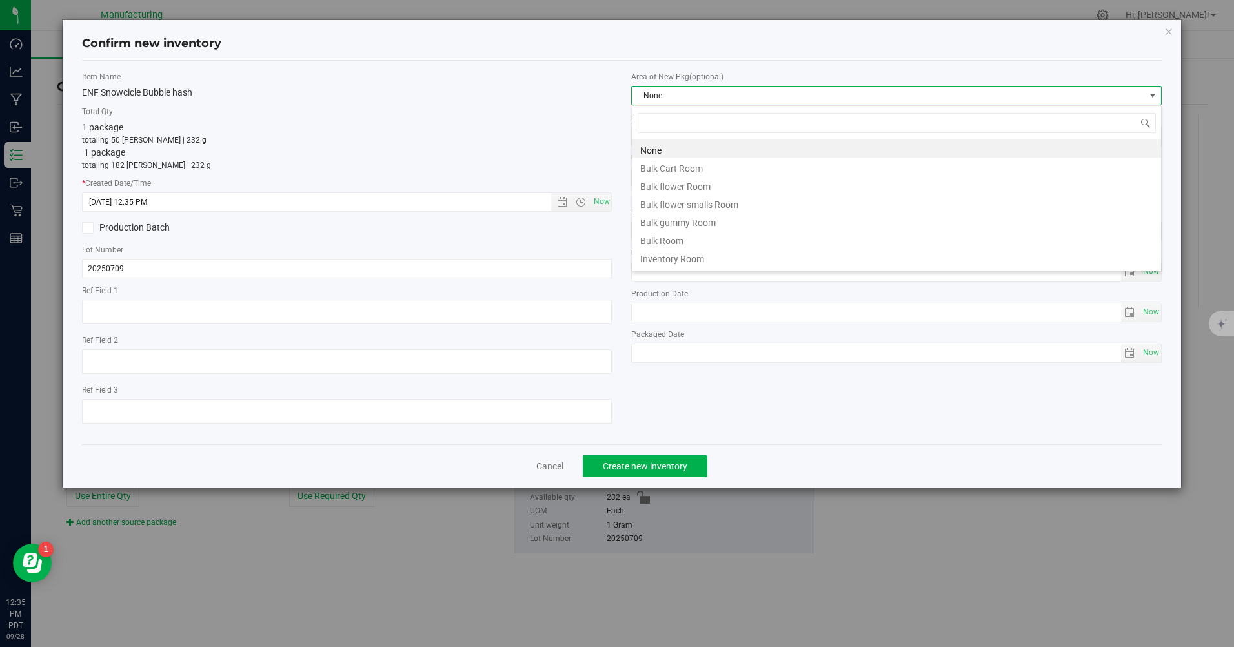
scroll to position [19, 530]
click at [678, 261] on li "Inventory Room" at bounding box center [896, 257] width 528 height 18
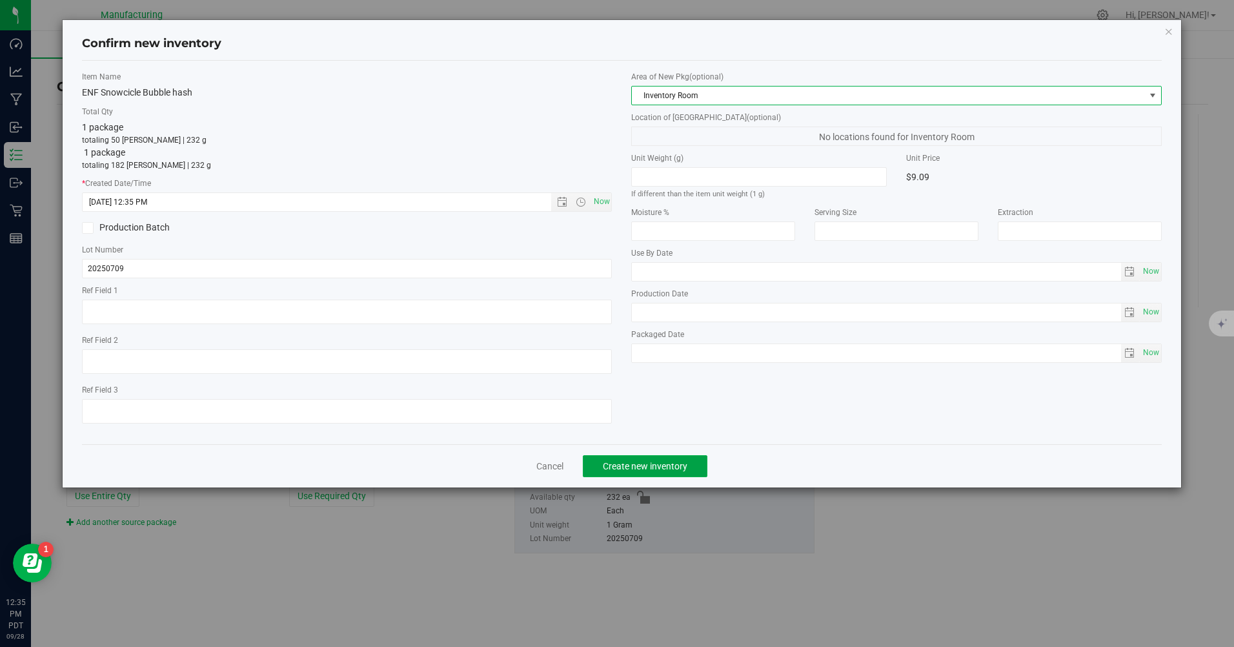
click at [663, 463] on span "Create new inventory" at bounding box center [645, 466] width 85 height 10
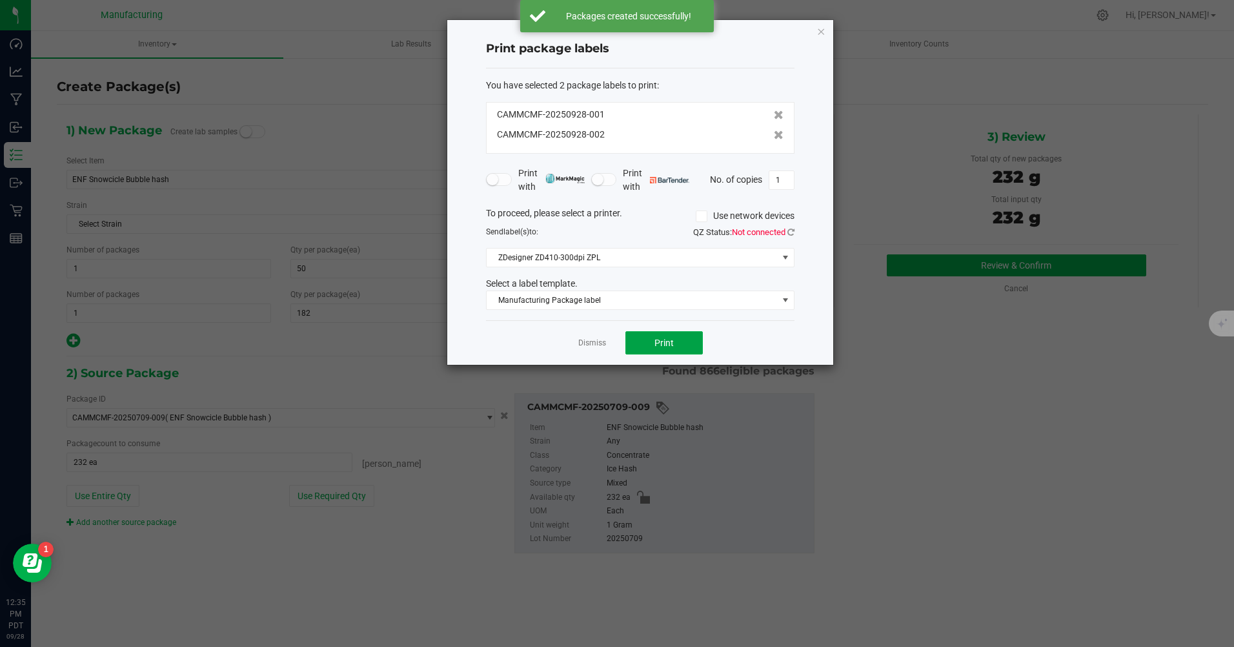
click at [663, 341] on span "Print" at bounding box center [663, 342] width 19 height 10
click at [820, 28] on icon "button" at bounding box center [820, 30] width 9 height 15
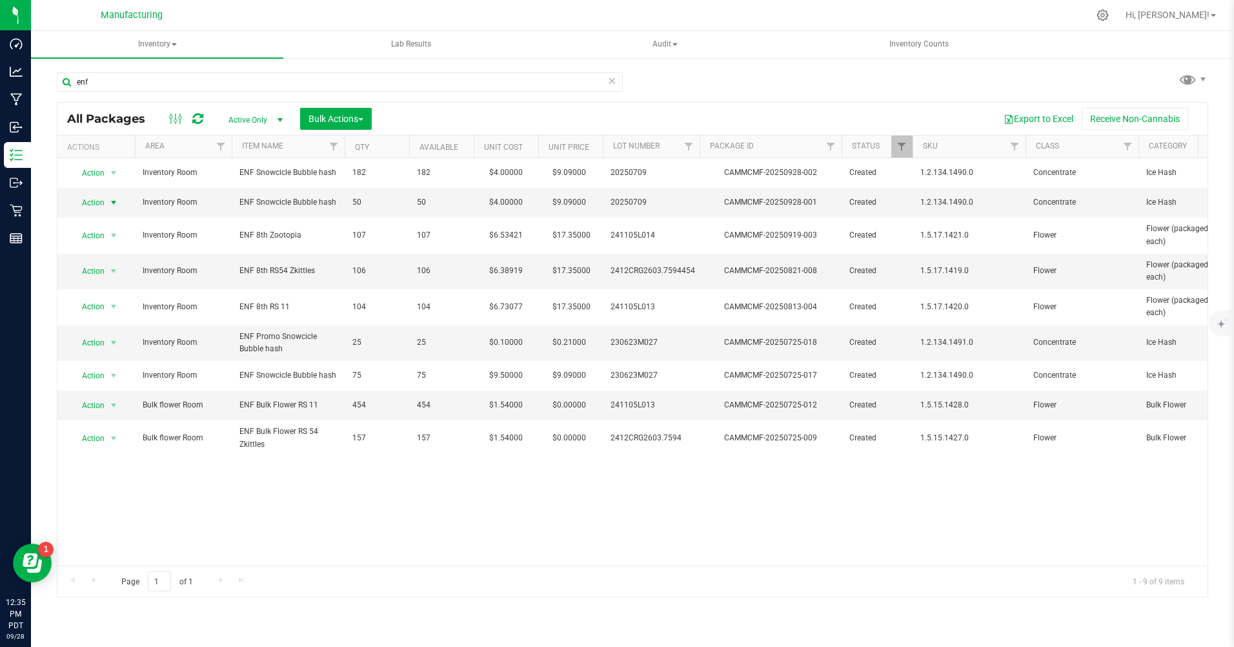
click at [90, 201] on span "Action" at bounding box center [87, 203] width 35 height 18
click at [106, 338] on li "Print package label" at bounding box center [112, 339] width 83 height 19
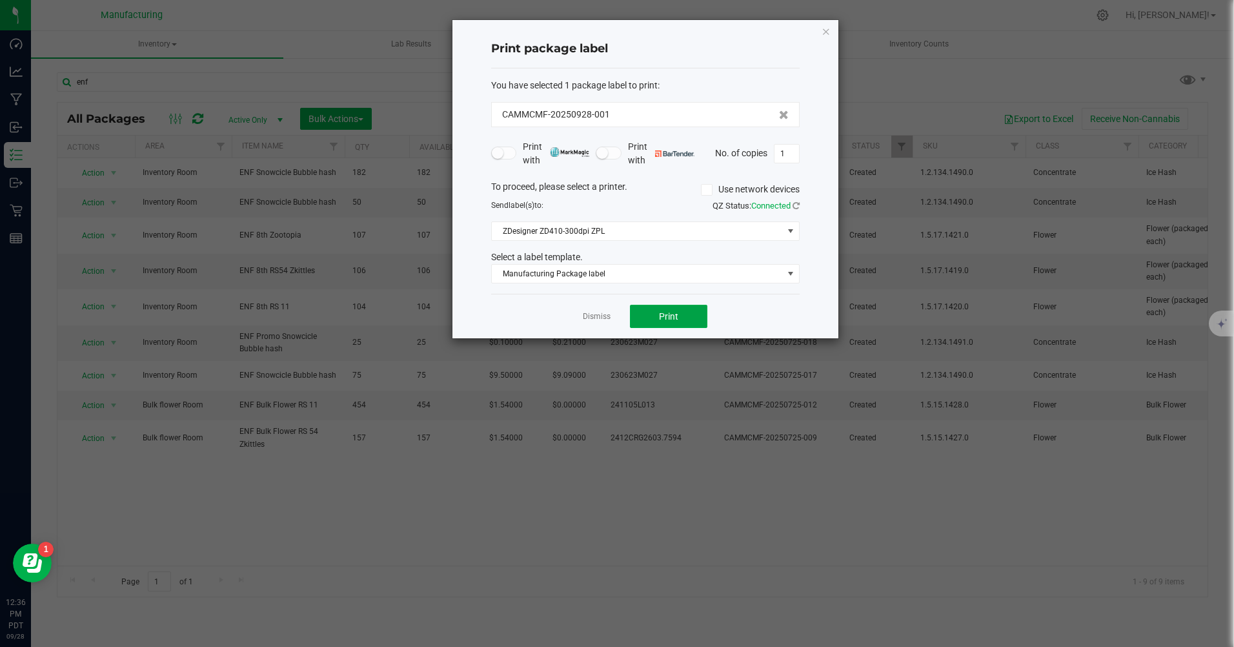
click at [676, 318] on span "Print" at bounding box center [668, 316] width 19 height 10
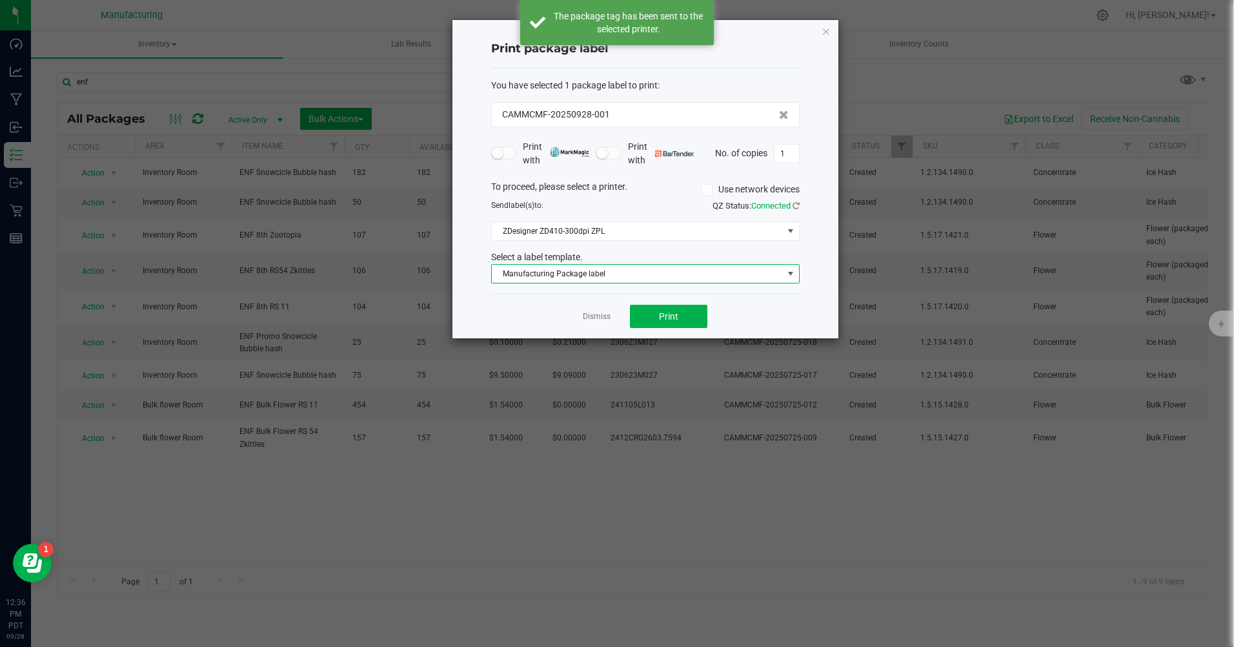
click at [616, 273] on span "Manufacturing Package label" at bounding box center [637, 274] width 291 height 18
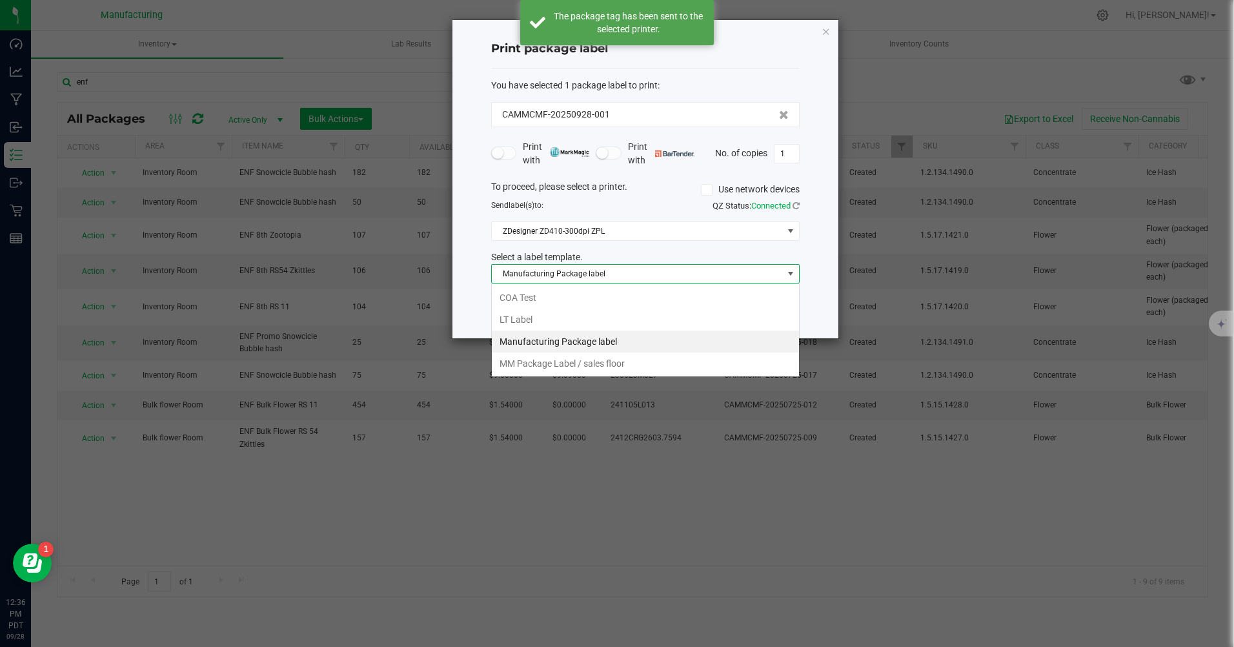
scroll to position [19, 308]
click at [592, 361] on li "MM Package Label / sales floor" at bounding box center [645, 363] width 307 height 22
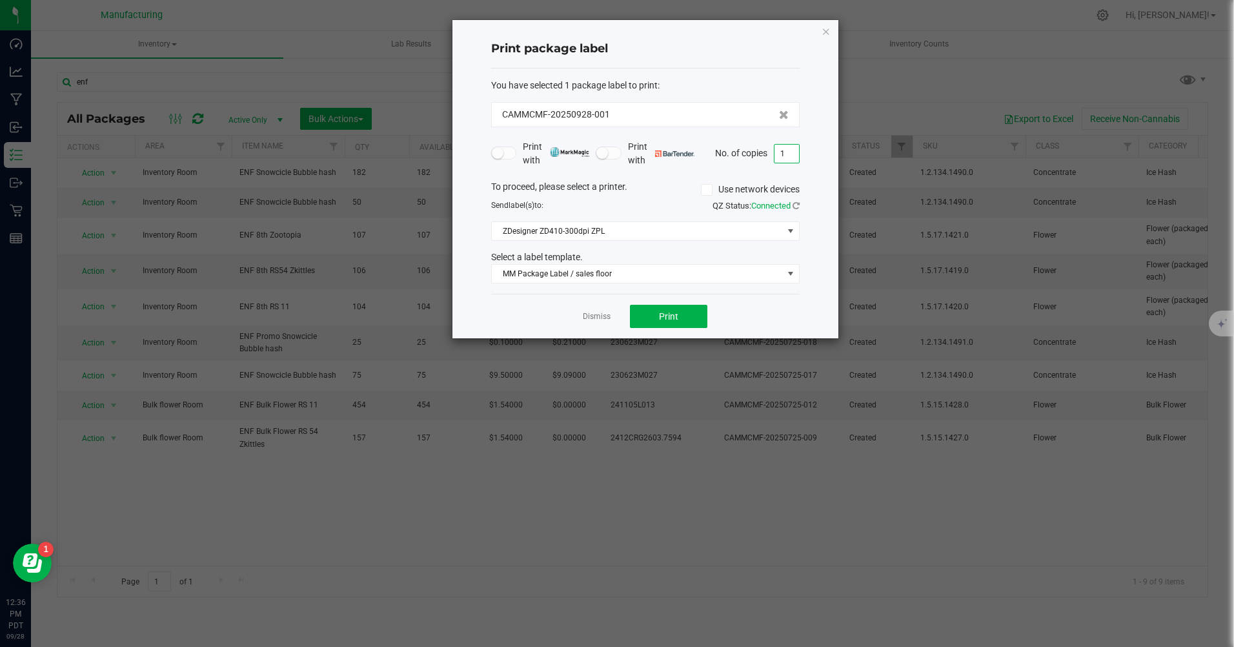
click at [789, 152] on input "1" at bounding box center [786, 154] width 25 height 18
type input "50"
click at [666, 317] on span "Print" at bounding box center [668, 316] width 19 height 10
click at [826, 31] on icon "button" at bounding box center [825, 30] width 9 height 15
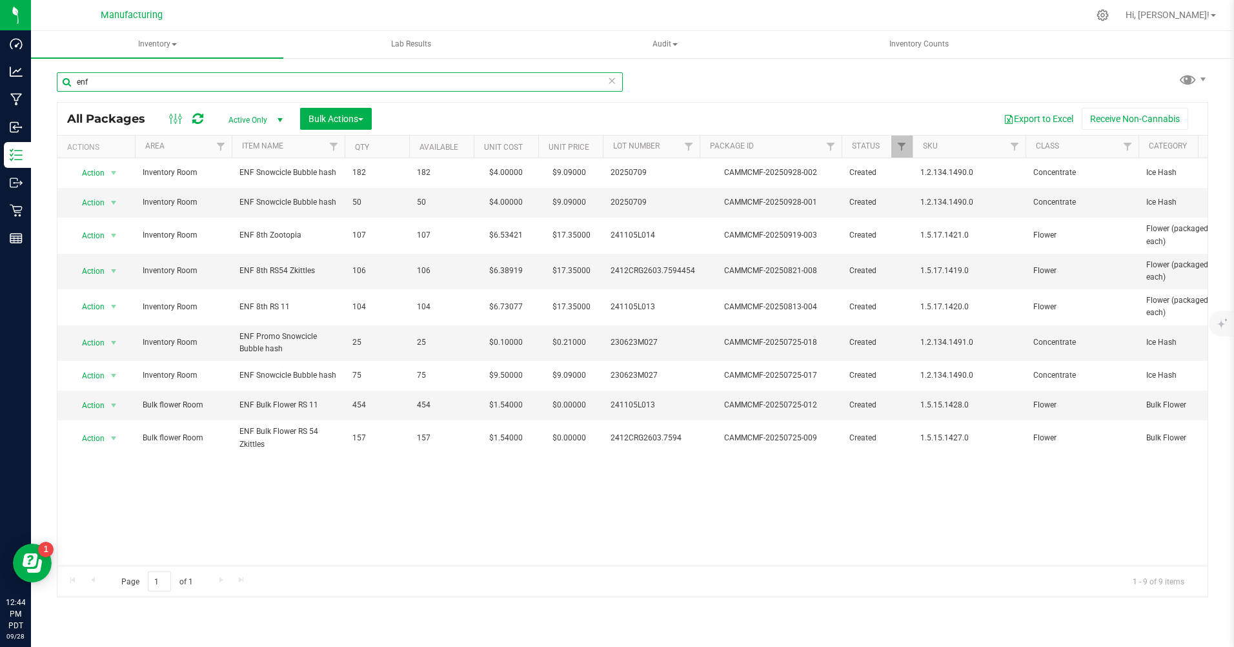
click at [121, 81] on input "enf" at bounding box center [340, 81] width 566 height 19
type input "e"
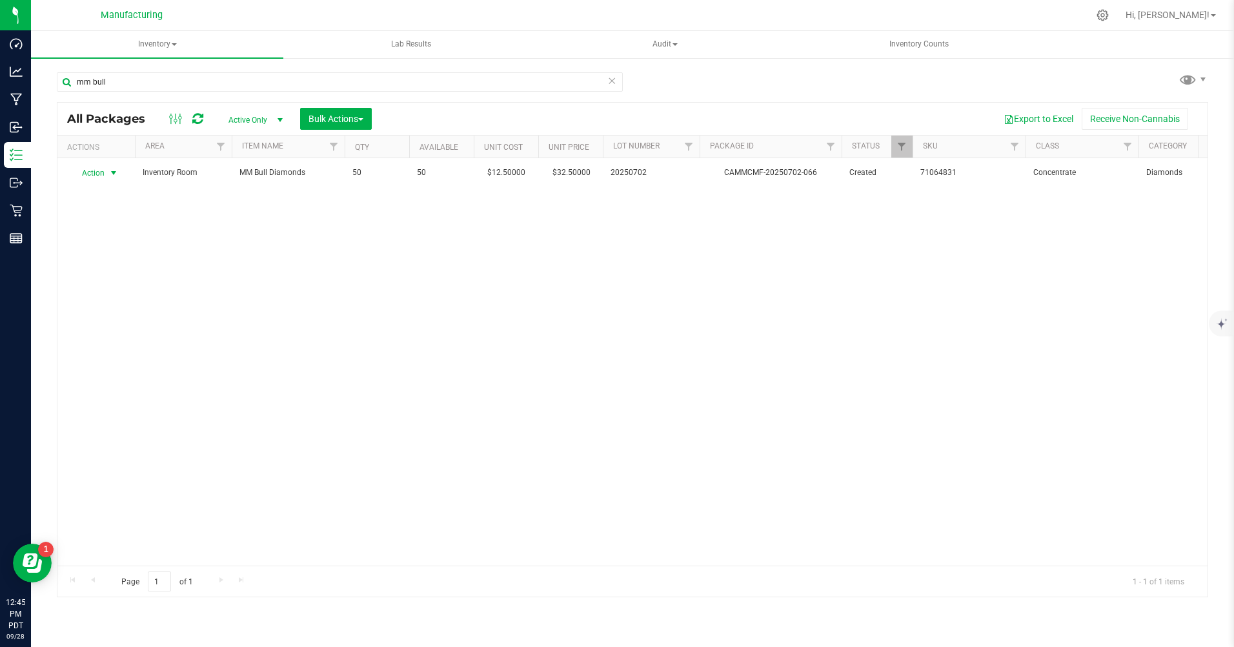
click at [96, 175] on span "Action" at bounding box center [87, 173] width 35 height 18
click at [106, 307] on li "Print package label" at bounding box center [112, 308] width 83 height 19
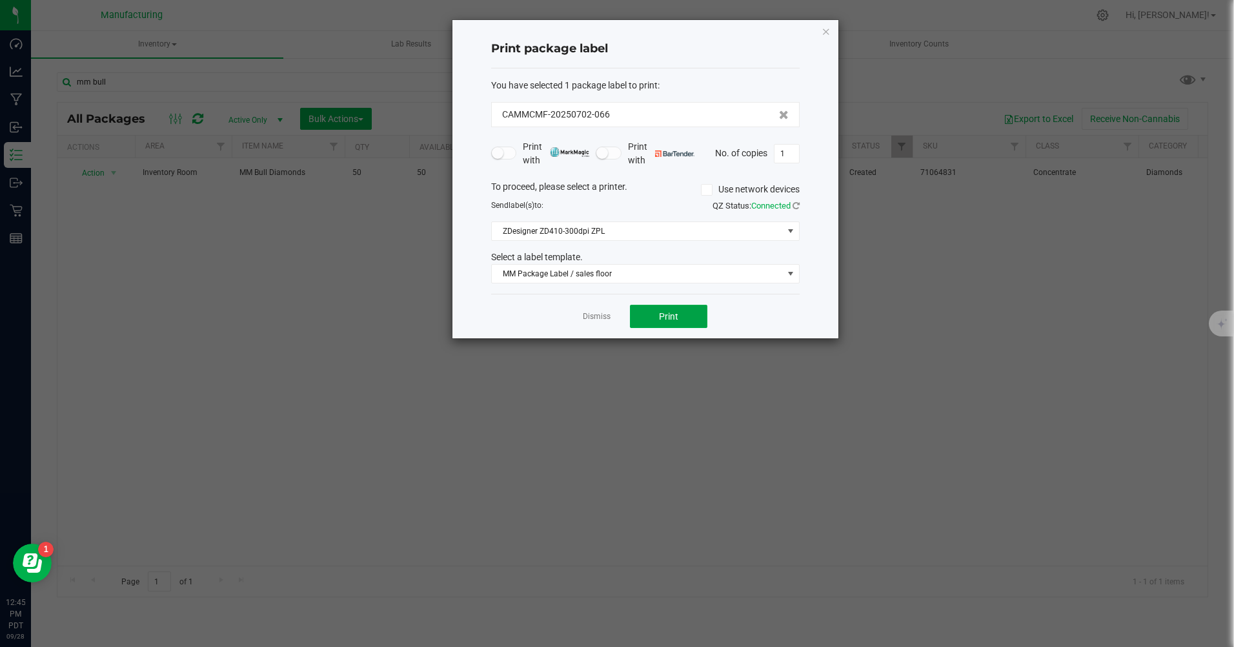
click at [656, 318] on button "Print" at bounding box center [668, 316] width 77 height 23
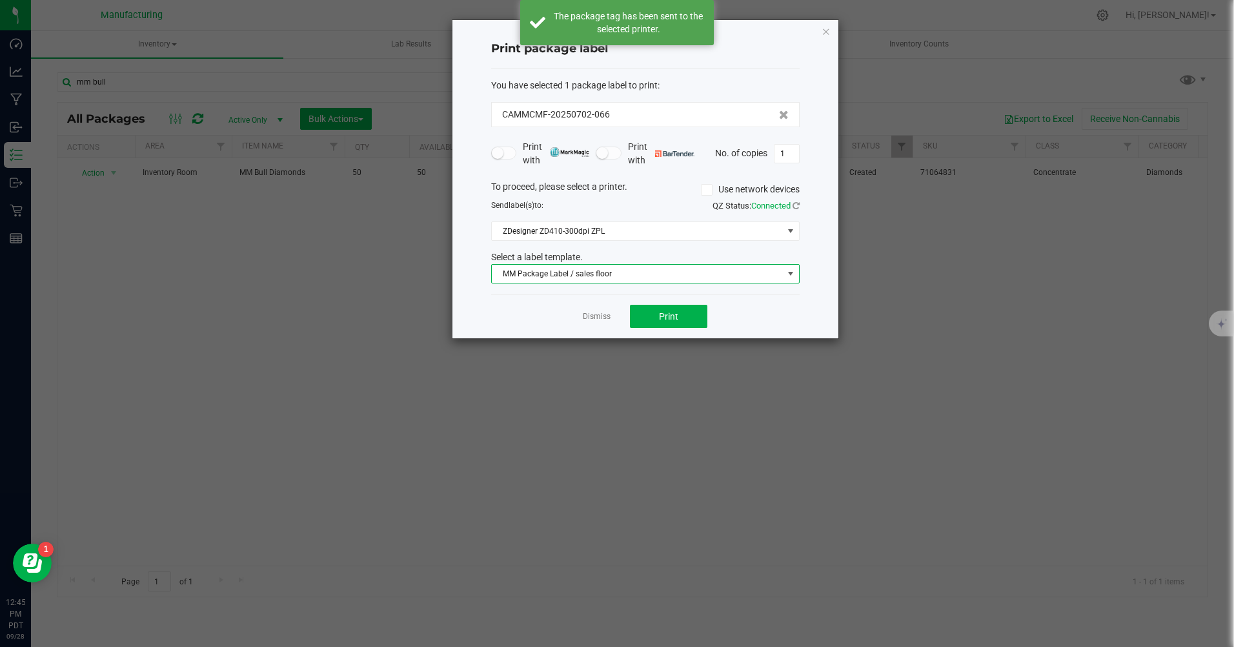
click at [617, 275] on span "MM Package Label / sales floor" at bounding box center [637, 274] width 291 height 18
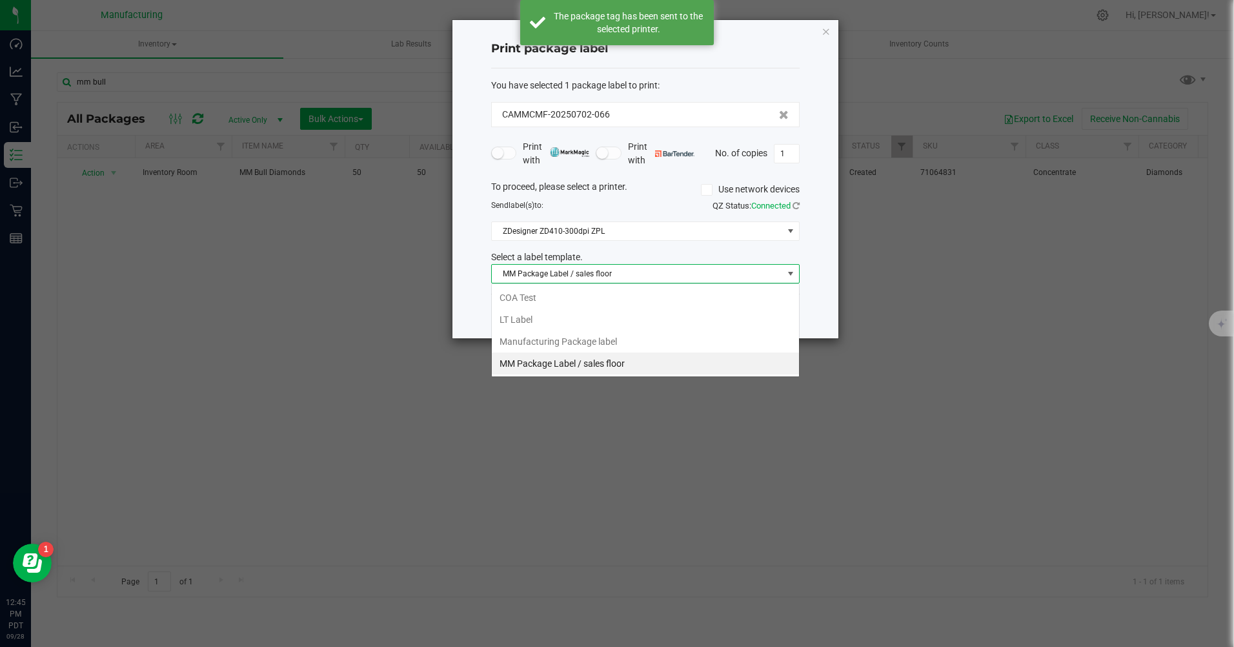
scroll to position [19, 308]
click at [589, 341] on li "Manufacturing Package label" at bounding box center [645, 341] width 307 height 22
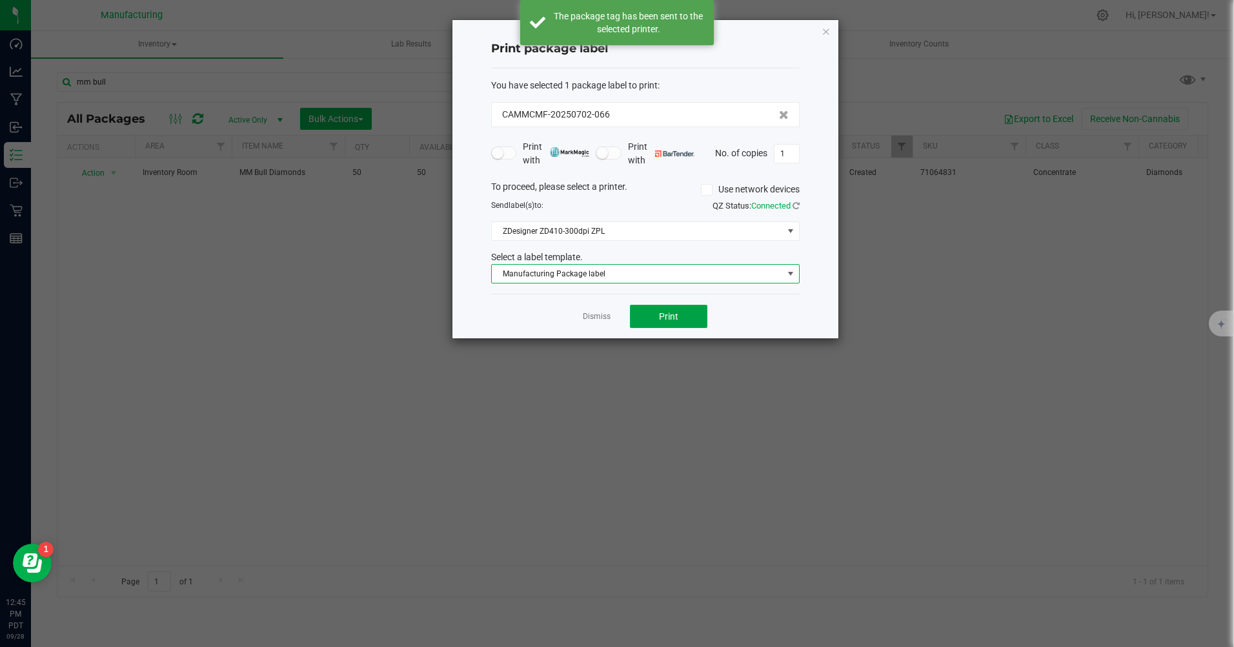
click at [679, 317] on button "Print" at bounding box center [668, 316] width 77 height 23
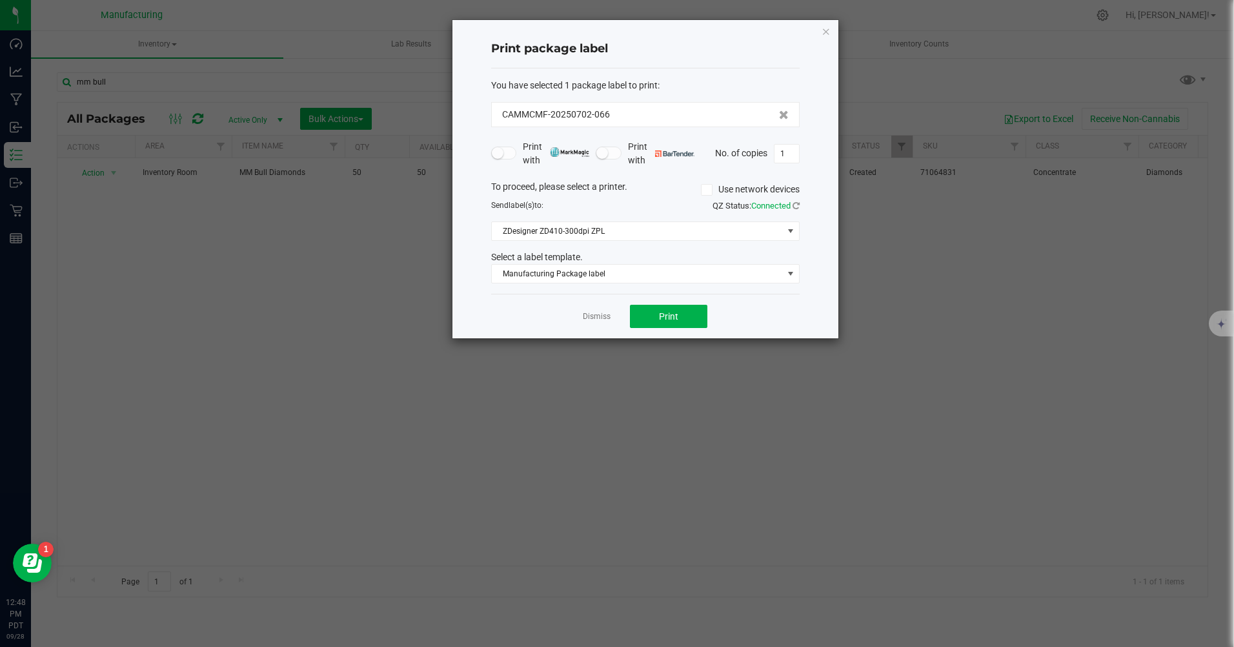
click at [823, 35] on icon "button" at bounding box center [825, 30] width 9 height 15
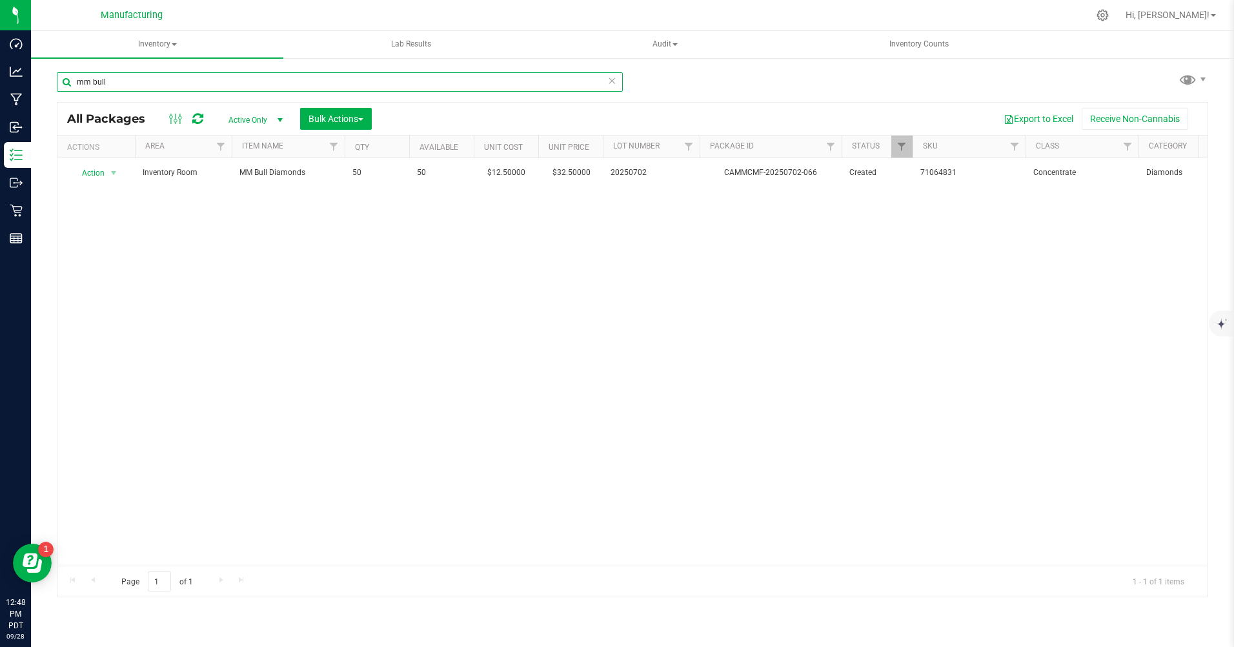
click at [137, 80] on input "mm bull" at bounding box center [340, 81] width 566 height 19
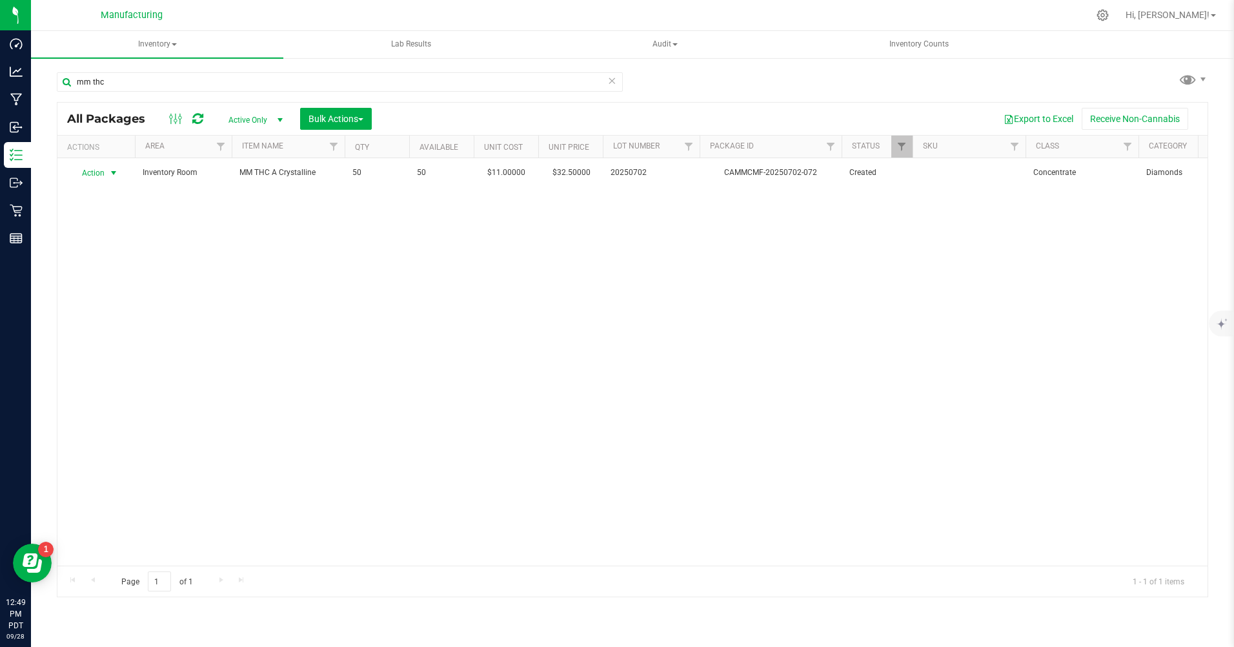
click at [88, 175] on span "Action" at bounding box center [87, 173] width 35 height 18
click at [108, 312] on li "Print package label" at bounding box center [112, 308] width 83 height 19
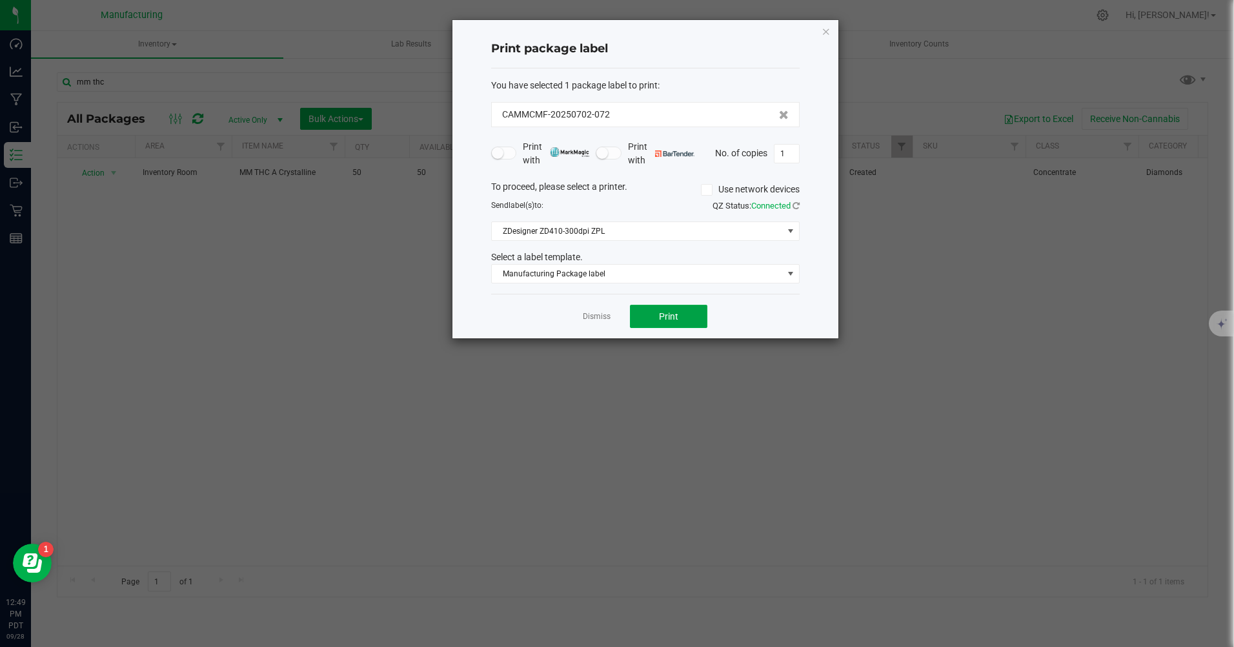
click at [671, 312] on span "Print" at bounding box center [668, 316] width 19 height 10
click at [824, 30] on icon "button" at bounding box center [825, 30] width 9 height 15
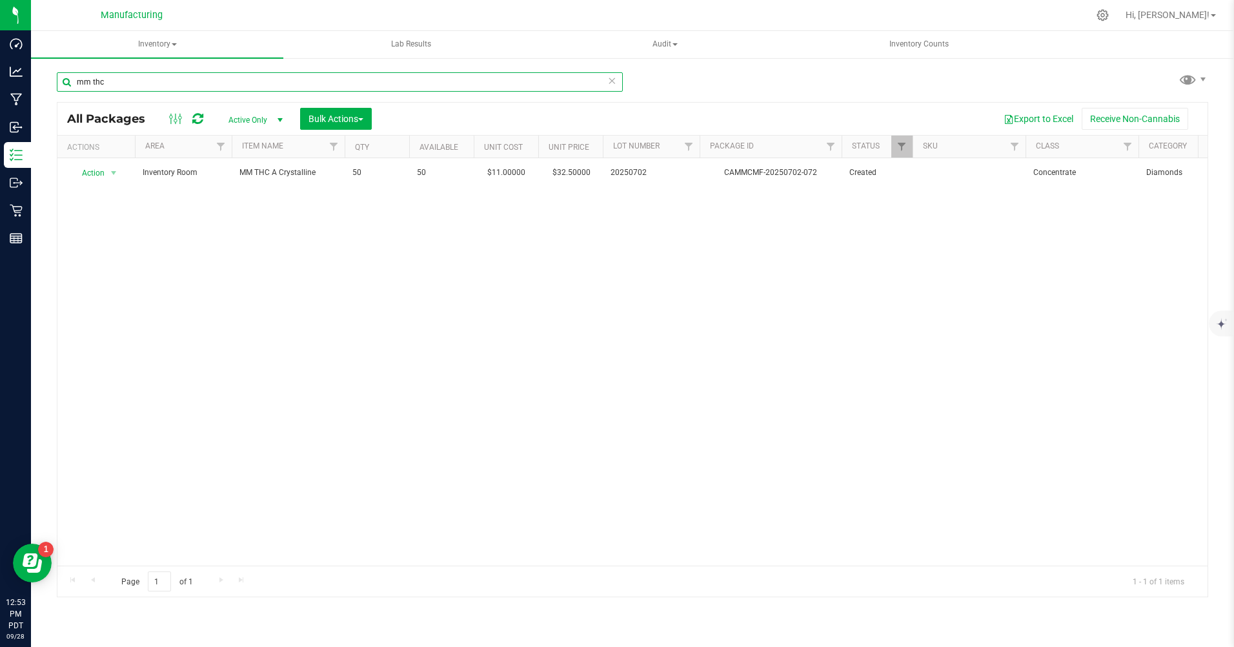
click at [114, 84] on input "mm thc" at bounding box center [340, 81] width 566 height 19
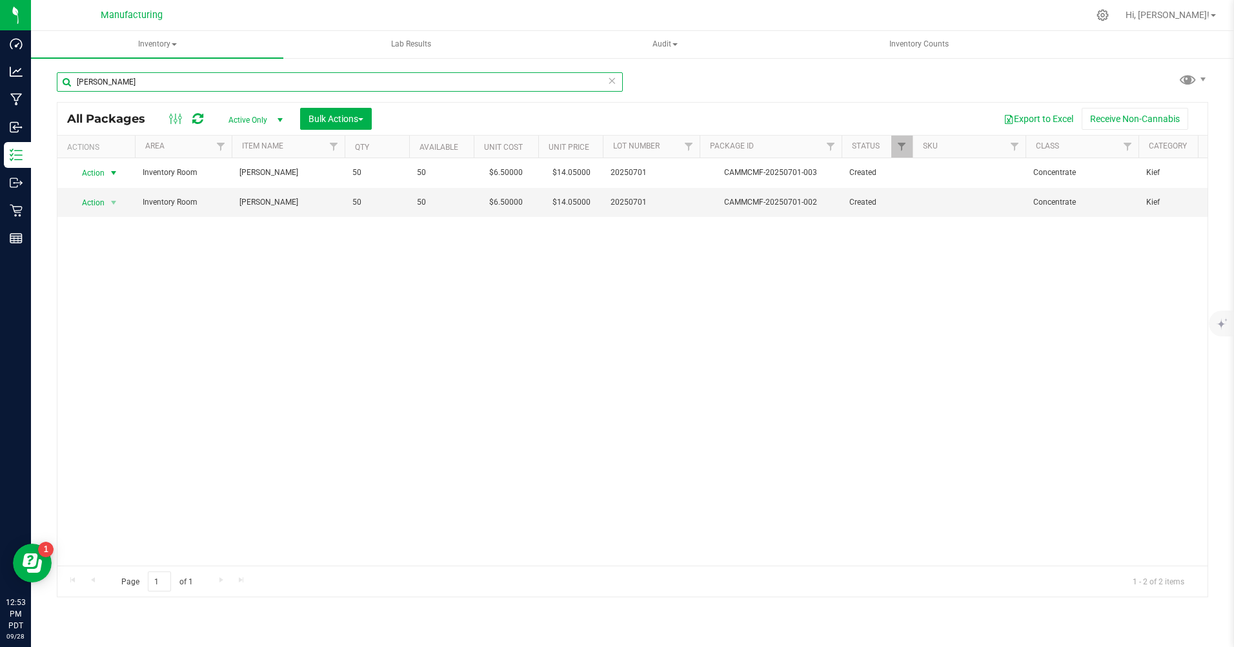
type input "[PERSON_NAME]"
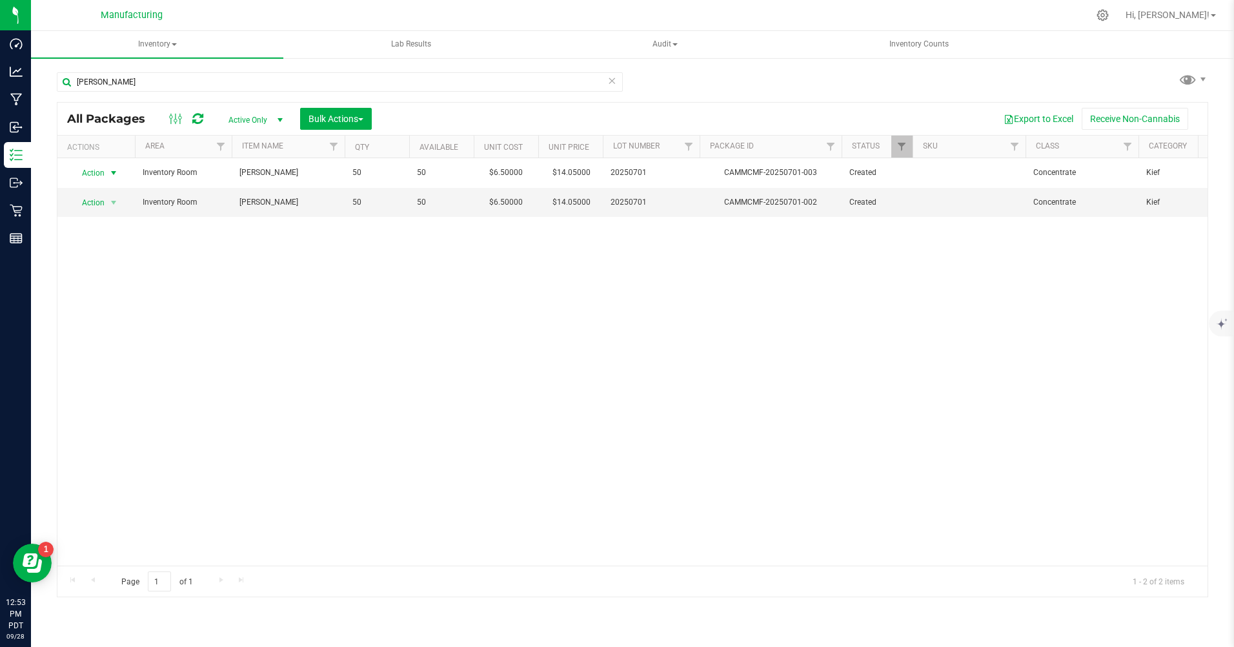
click at [95, 172] on span "Action" at bounding box center [87, 173] width 35 height 18
click at [97, 314] on li "Print package label" at bounding box center [112, 308] width 83 height 19
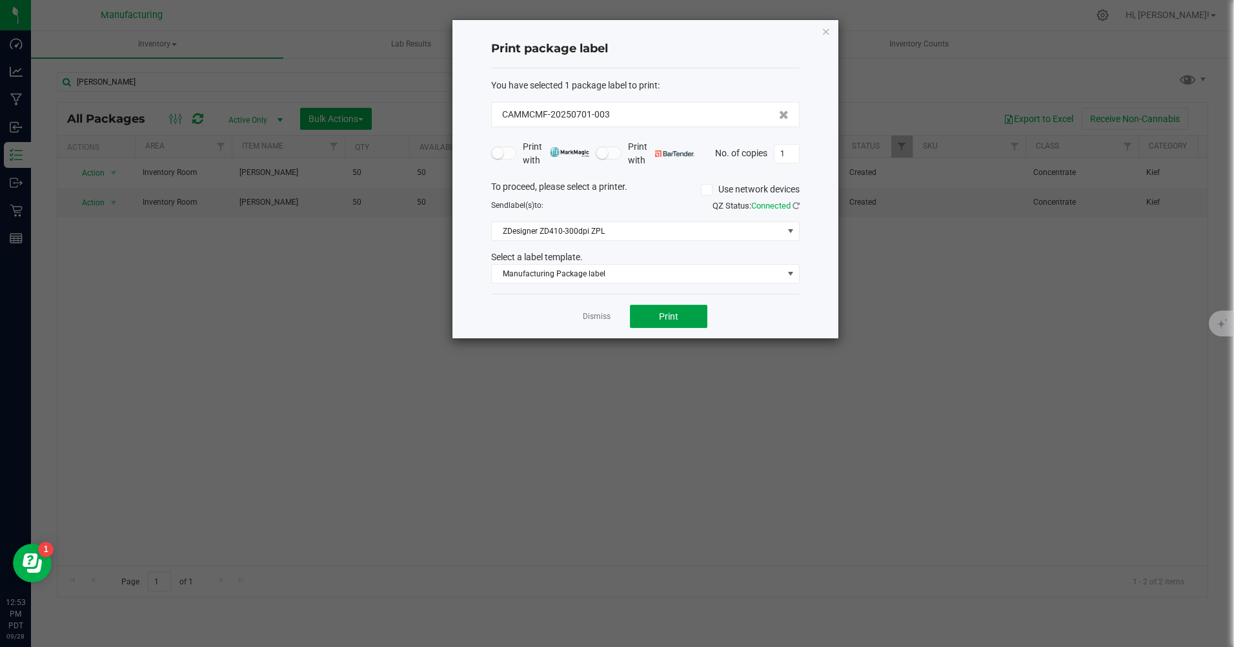
click at [647, 314] on button "Print" at bounding box center [668, 316] width 77 height 23
